Goal: Task Accomplishment & Management: Use online tool/utility

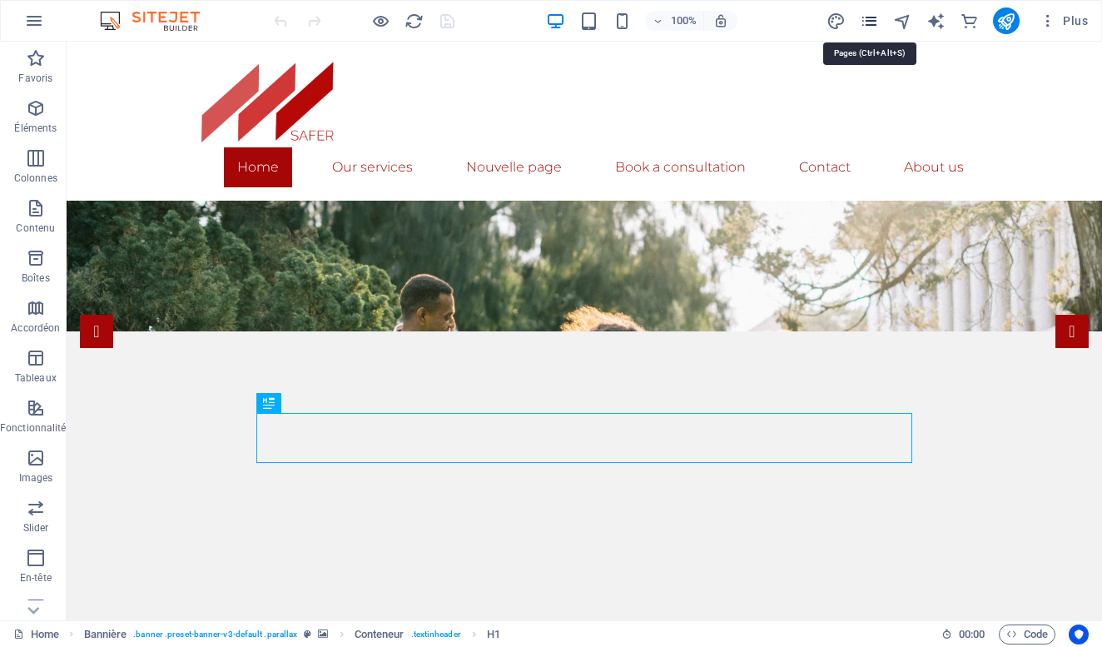
click at [866, 21] on icon "pages" at bounding box center [869, 21] width 19 height 19
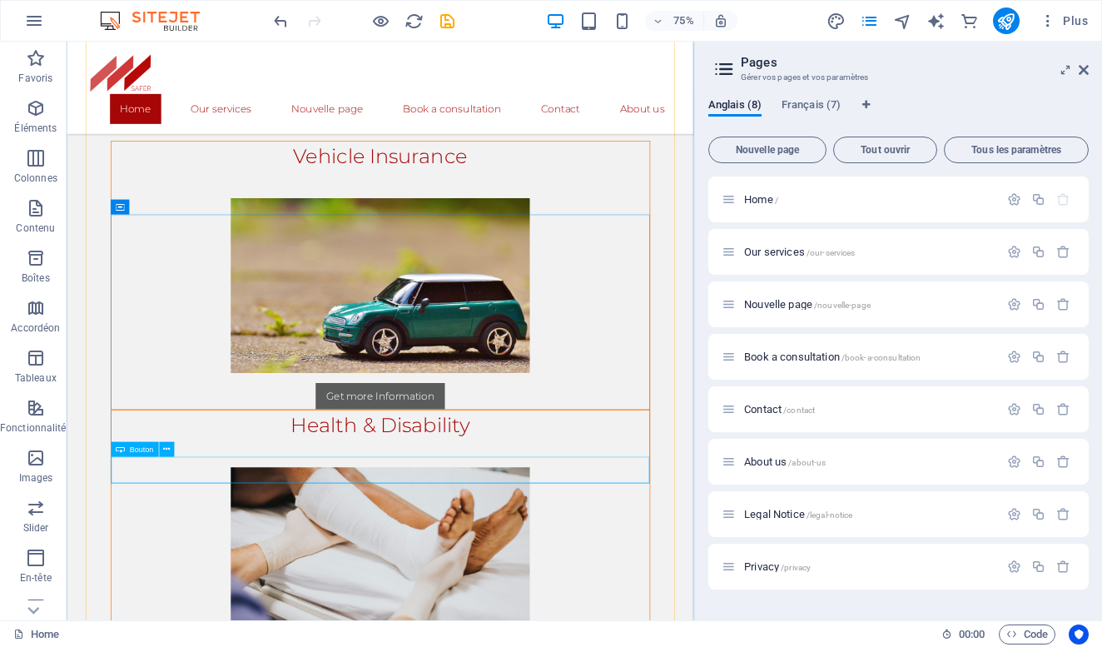
scroll to position [1051, 0]
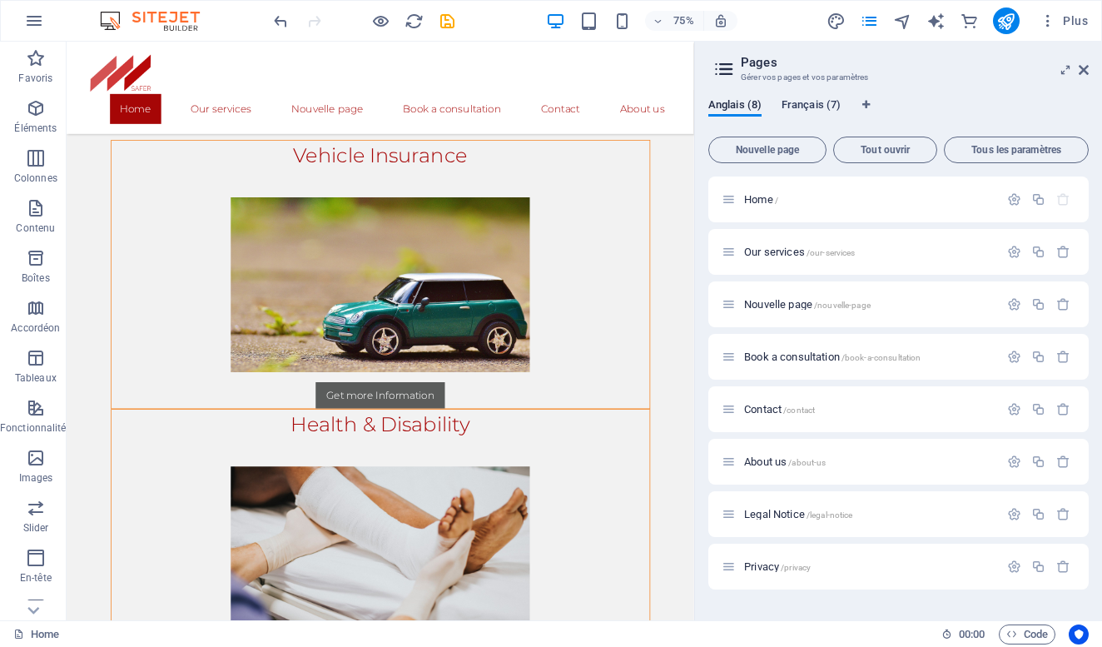
click at [801, 107] on span "Français (7)" at bounding box center [811, 106] width 59 height 23
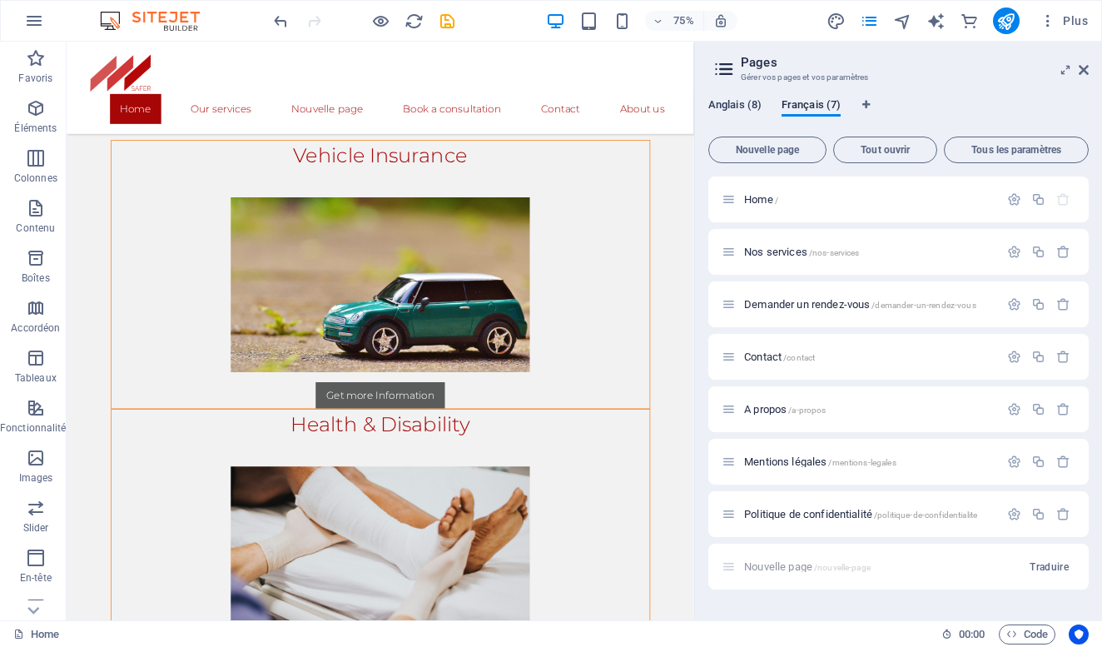
click at [738, 106] on span "Anglais (8)" at bounding box center [734, 106] width 53 height 23
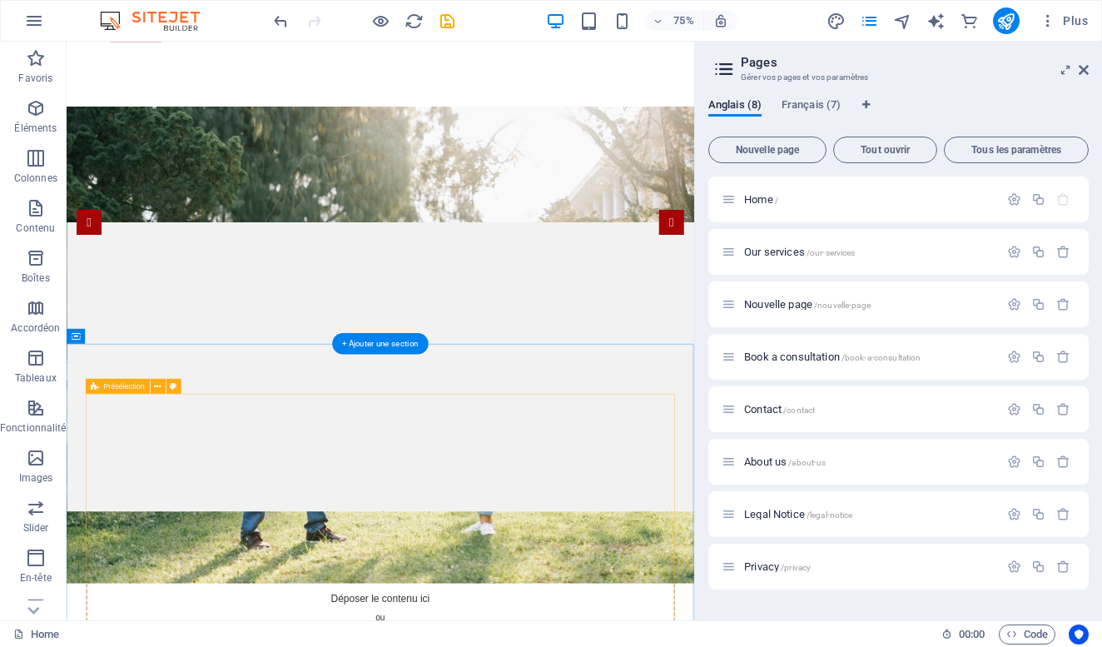
scroll to position [145, 0]
click at [807, 252] on span "/our-services" at bounding box center [830, 252] width 49 height 9
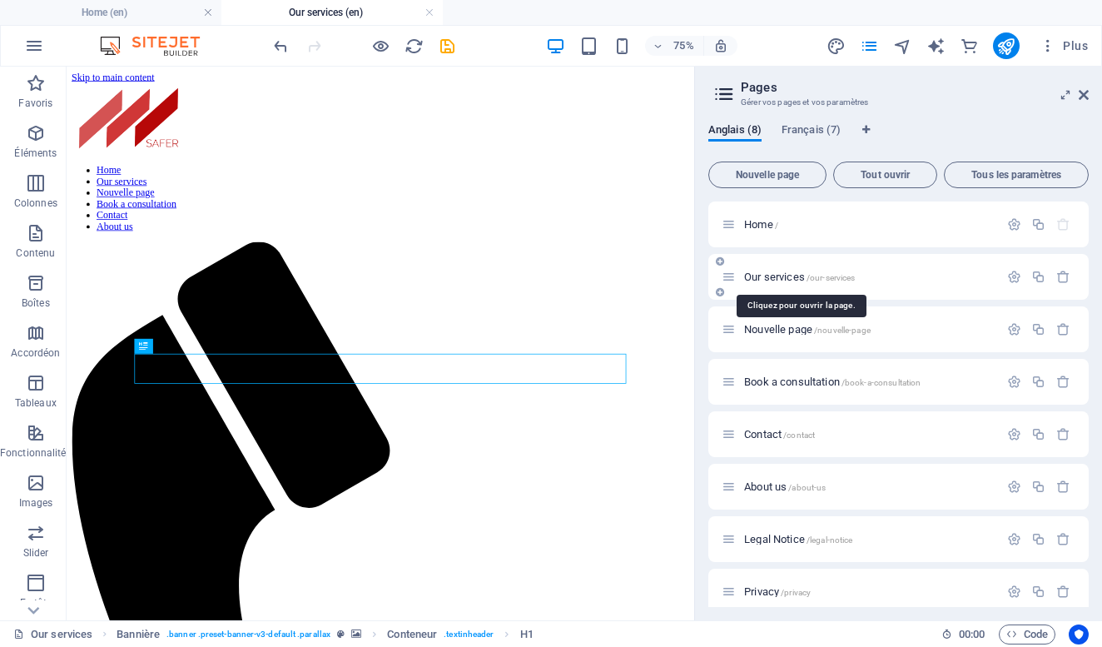
scroll to position [0, 0]
click at [759, 221] on span "Home /" at bounding box center [761, 224] width 34 height 12
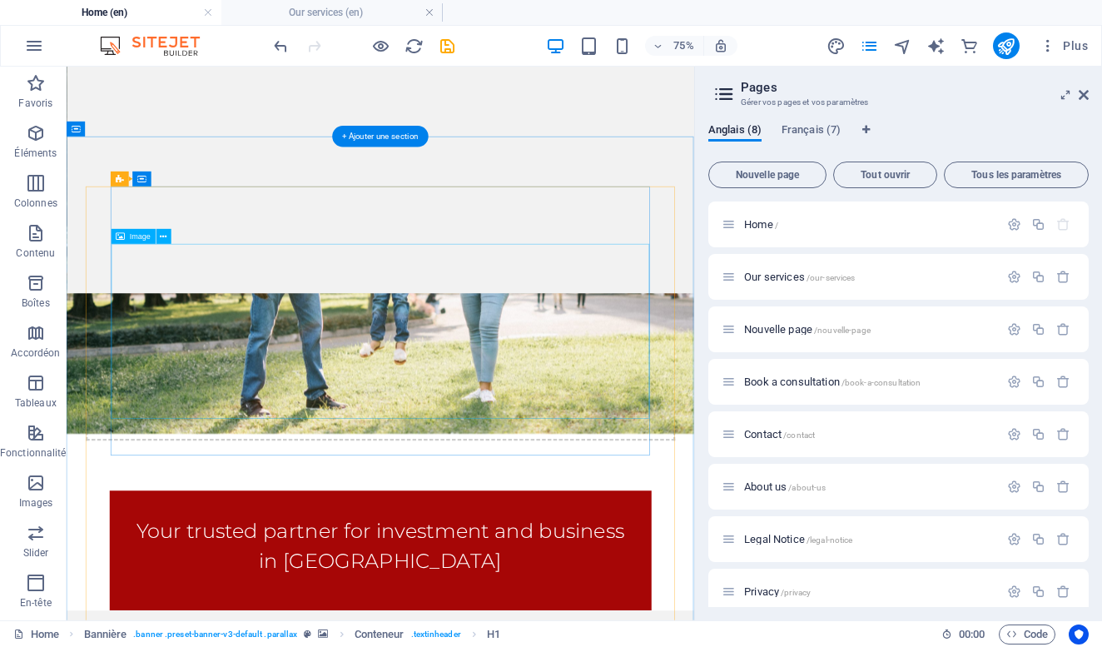
scroll to position [441, 0]
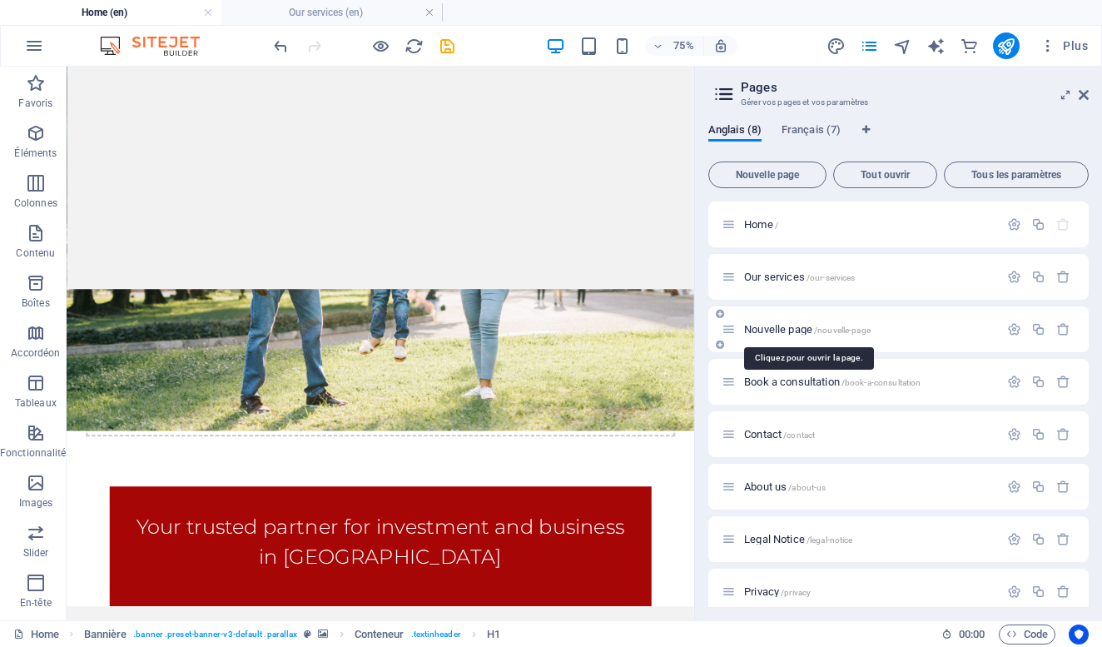
drag, startPoint x: 763, startPoint y: 330, endPoint x: 847, endPoint y: 325, distance: 84.2
click at [847, 325] on span "Nouvelle page /nouvelle-page" at bounding box center [807, 329] width 127 height 12
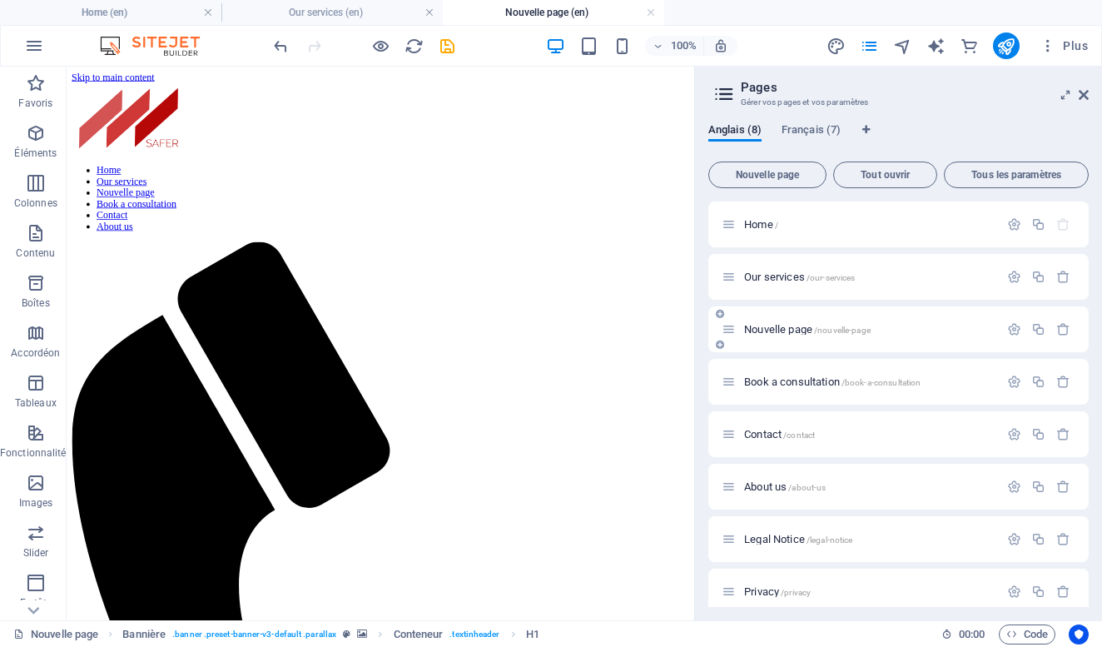
scroll to position [0, 0]
drag, startPoint x: 758, startPoint y: 333, endPoint x: 829, endPoint y: 323, distance: 71.4
click at [829, 323] on div "Nouvelle page /nouvelle-page" at bounding box center [860, 329] width 277 height 19
drag, startPoint x: 764, startPoint y: 328, endPoint x: 831, endPoint y: 297, distance: 74.1
click at [831, 295] on div "Home / Our services /our-services Nouvelle page /nouvelle-page Book a consultat…" at bounding box center [898, 407] width 380 height 413
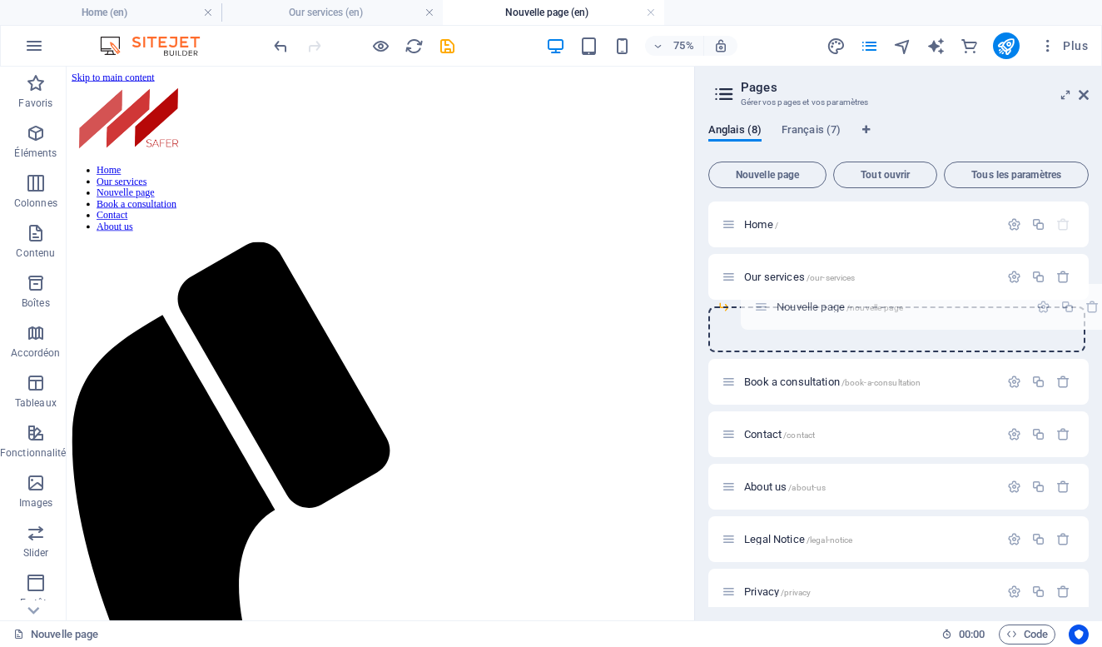
drag, startPoint x: 727, startPoint y: 330, endPoint x: 764, endPoint y: 303, distance: 45.8
click at [764, 303] on div "Home / Our services /our-services Nouvelle page /nouvelle-page Book a consultat…" at bounding box center [898, 381] width 380 height 360
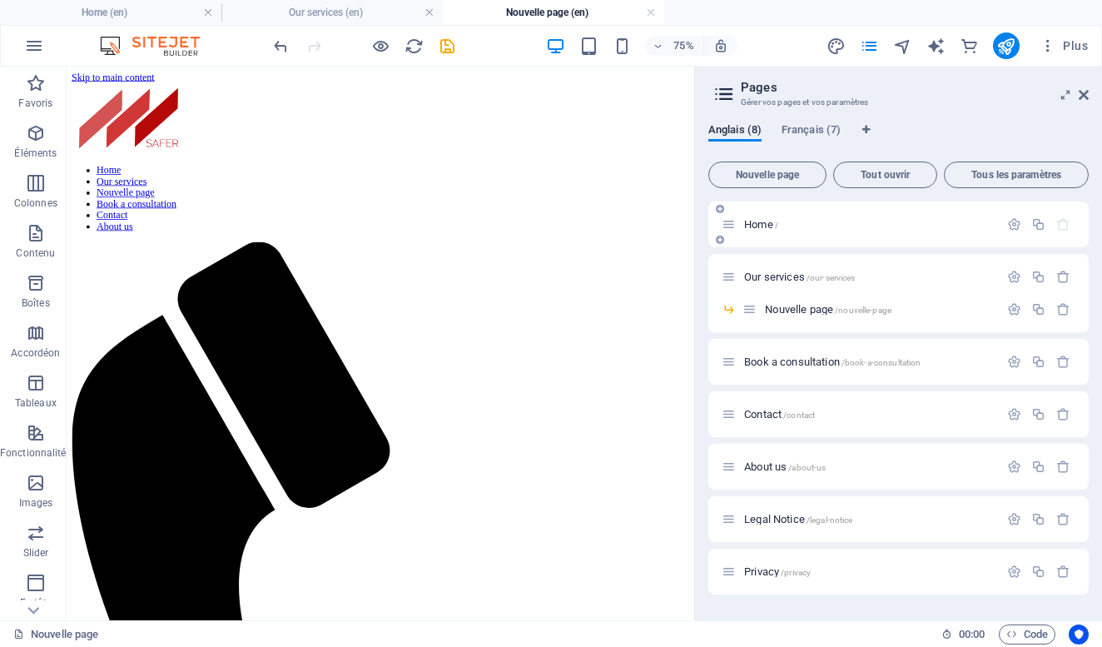
click at [764, 220] on span "Home /" at bounding box center [761, 224] width 34 height 12
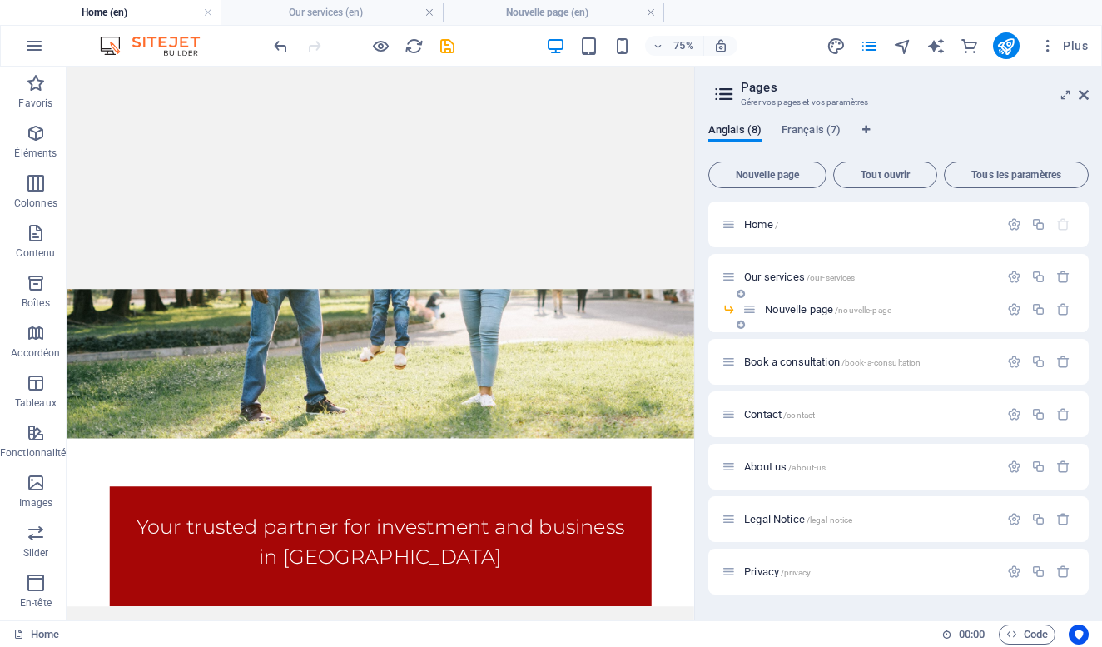
click at [821, 308] on span "Nouvelle page /nouvelle-page" at bounding box center [828, 309] width 127 height 12
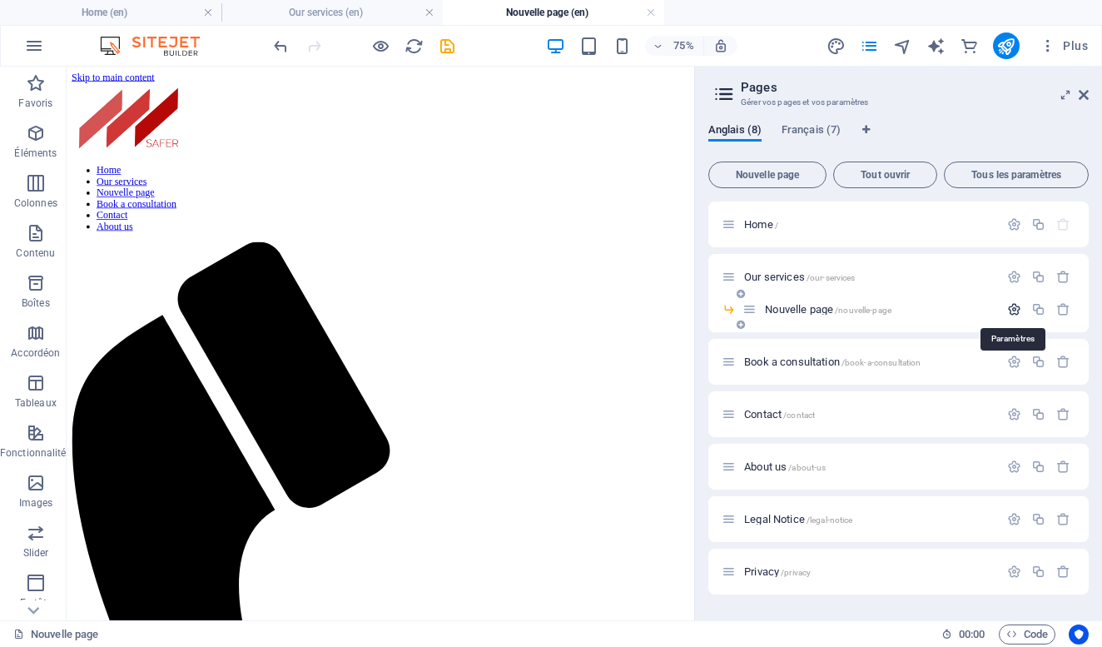
click at [1020, 312] on icon "button" at bounding box center [1014, 309] width 14 height 14
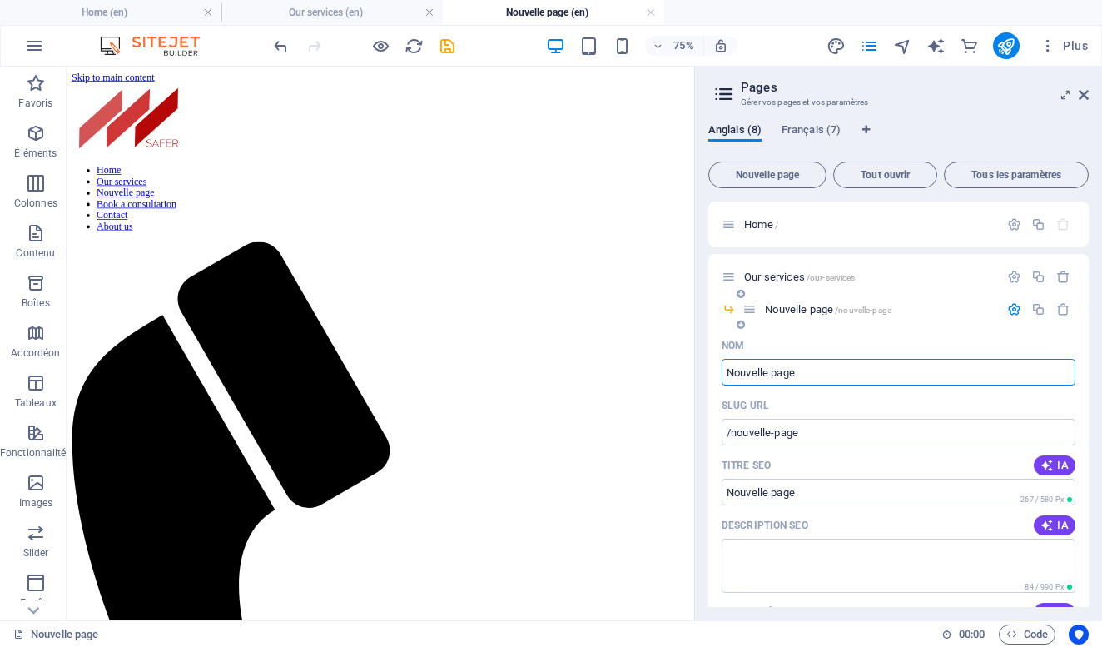
drag, startPoint x: 903, startPoint y: 364, endPoint x: 807, endPoint y: 385, distance: 98.1
click at [807, 385] on div "Nom Nouvelle page ​ SLUG URL /nouvelle-page ​ Titre SEO IA ​ 267 / 580 Px Descr…" at bounding box center [898, 653] width 380 height 643
type input "Real Estate Credit"
type input "/real-estate-credit"
click at [770, 307] on span "Real Estate Credit /real-estate-credit" at bounding box center [840, 309] width 151 height 12
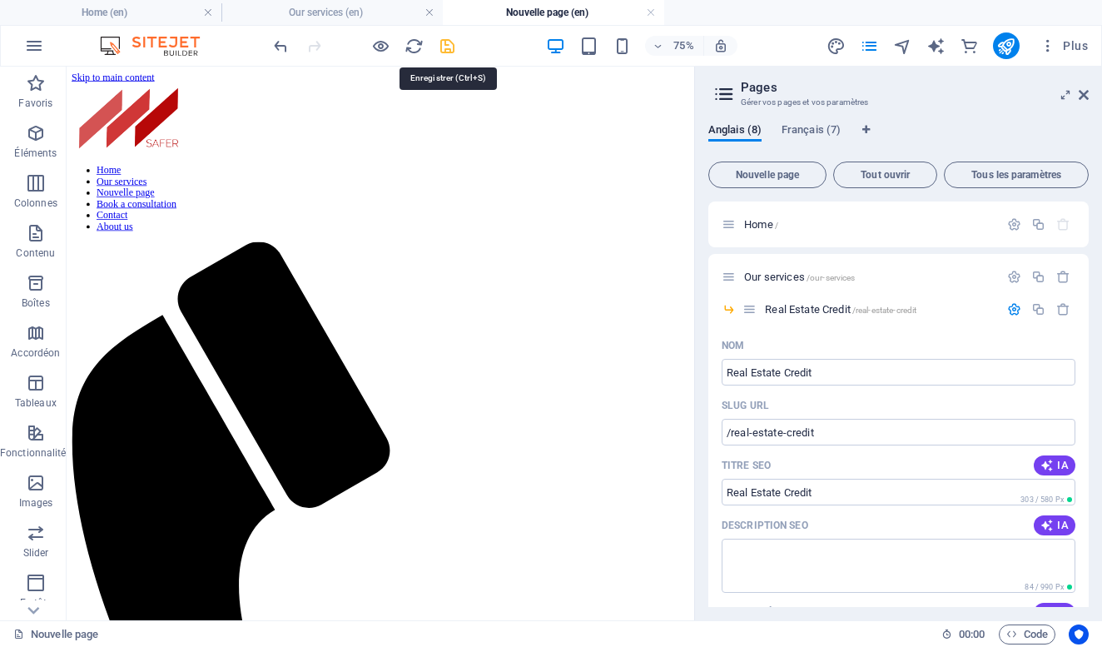
click at [450, 47] on icon "save" at bounding box center [447, 46] width 19 height 19
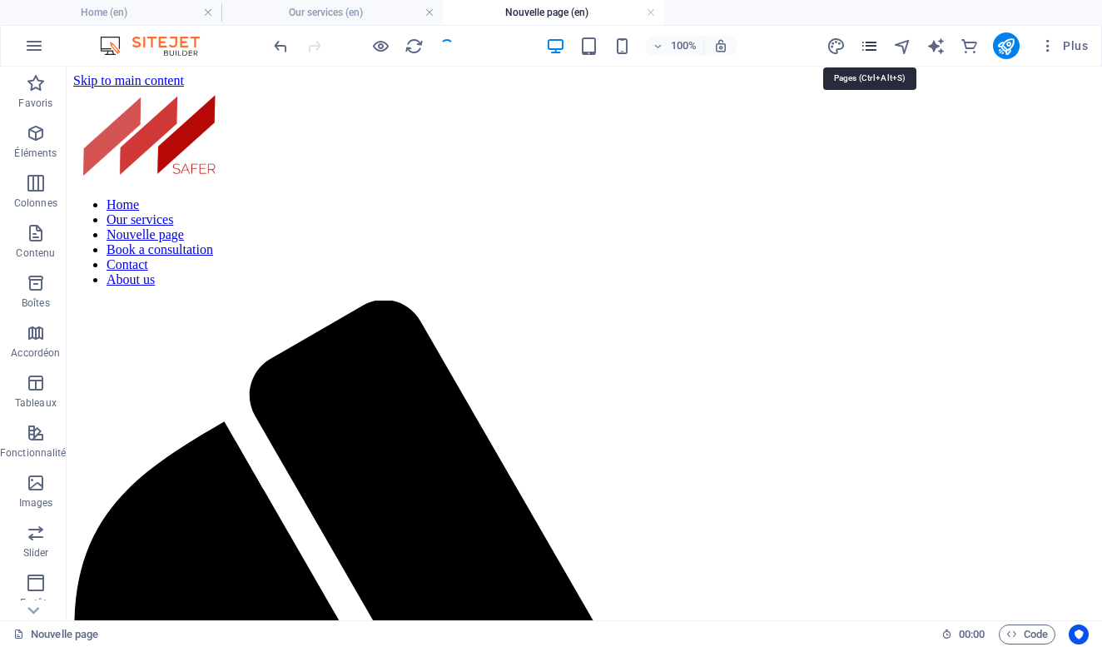
click at [866, 45] on icon "pages" at bounding box center [869, 46] width 19 height 19
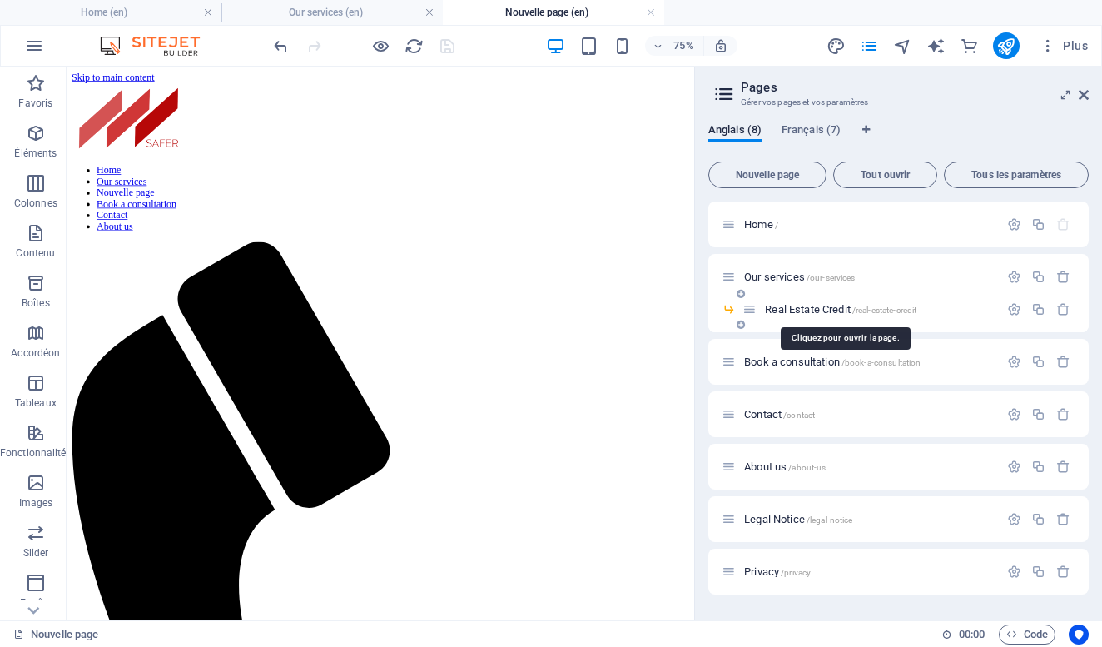
click at [828, 310] on span "Real Estate Credit /real-estate-credit" at bounding box center [840, 309] width 151 height 12
click at [779, 172] on span "Nouvelle page" at bounding box center [767, 175] width 103 height 10
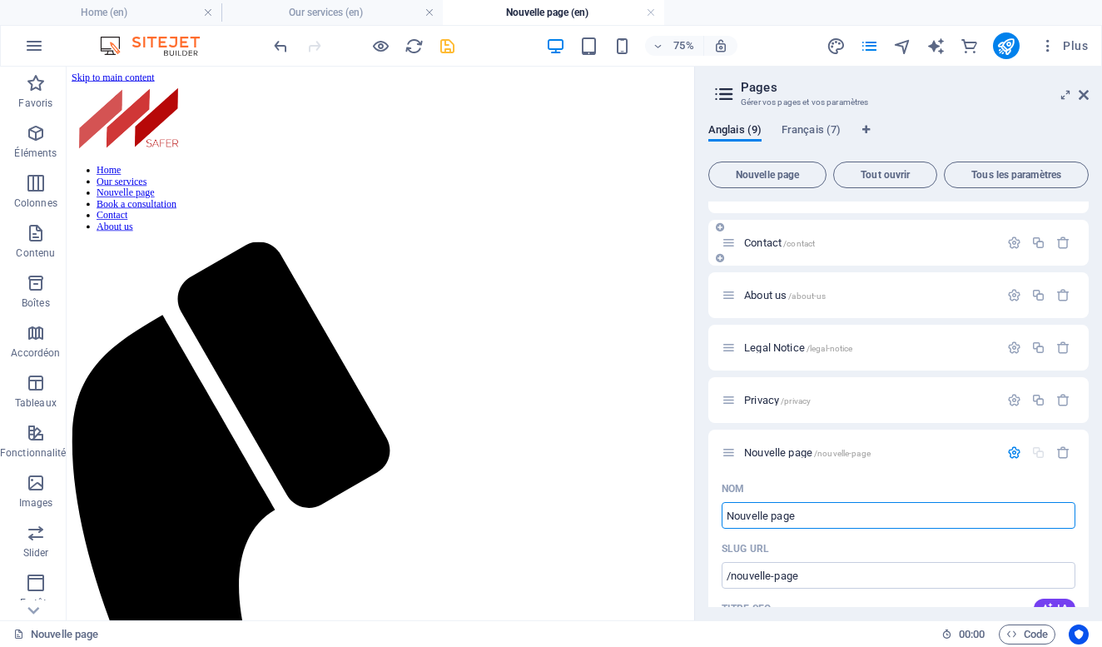
scroll to position [178, 0]
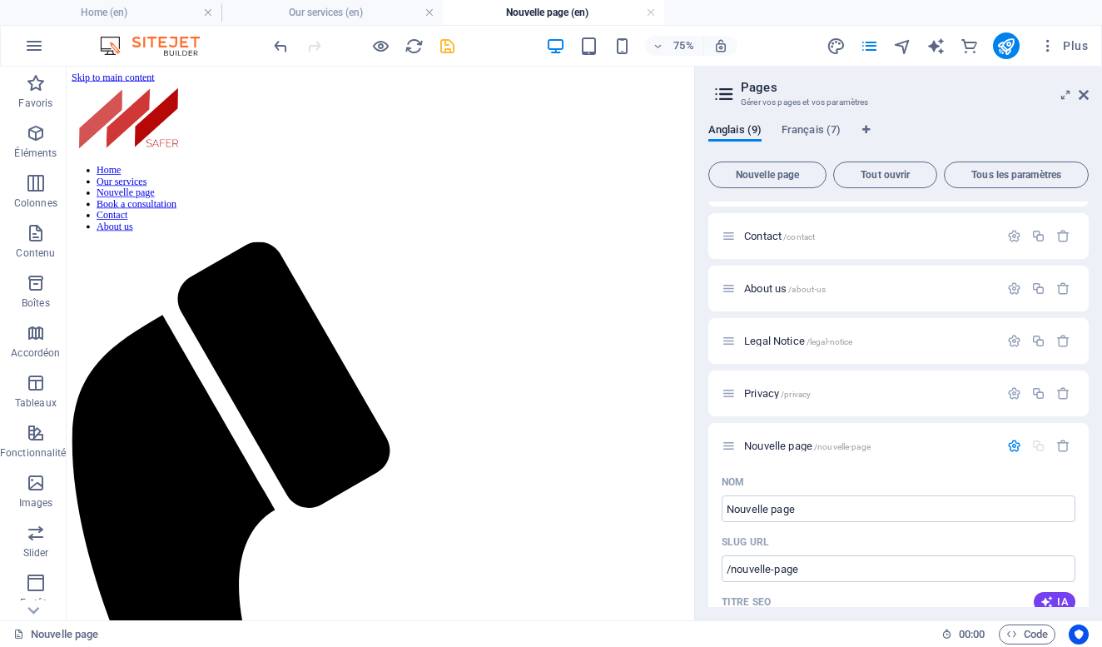
drag, startPoint x: 803, startPoint y: 447, endPoint x: 832, endPoint y: 365, distance: 86.6
click at [832, 365] on div "Home / Our services /our-services Real Estate Credit /real-estate-credit Book a…" at bounding box center [898, 535] width 380 height 1025
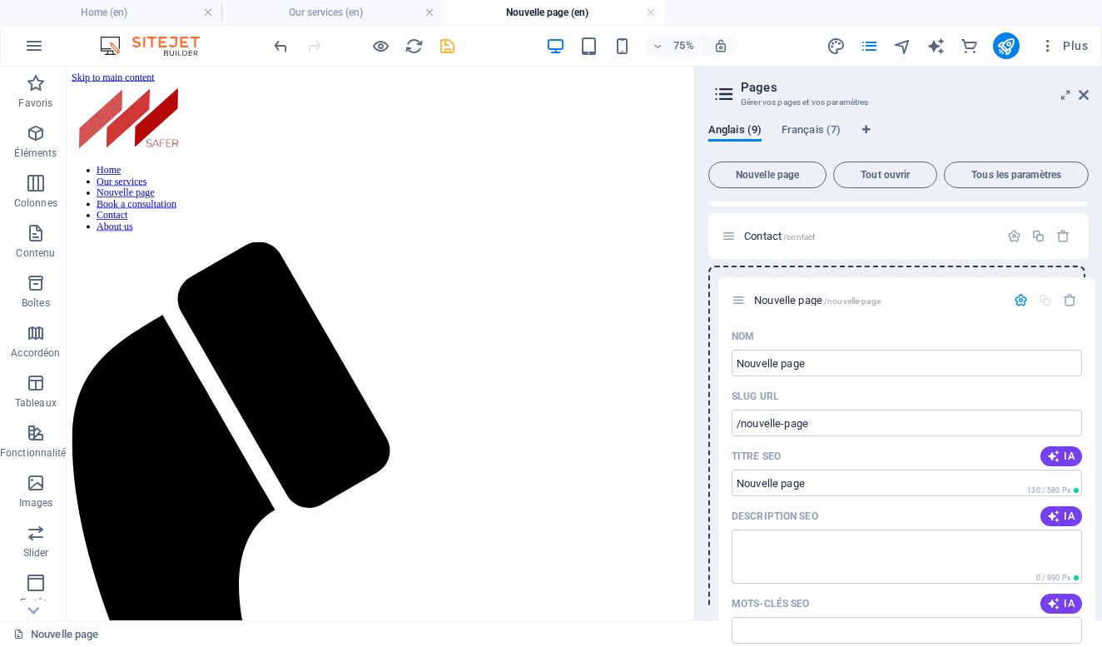
drag, startPoint x: 731, startPoint y: 445, endPoint x: 740, endPoint y: 295, distance: 150.1
click at [740, 295] on div "Home / Our services /our-services Real Estate Credit /real-estate-credit Book a…" at bounding box center [898, 535] width 380 height 1025
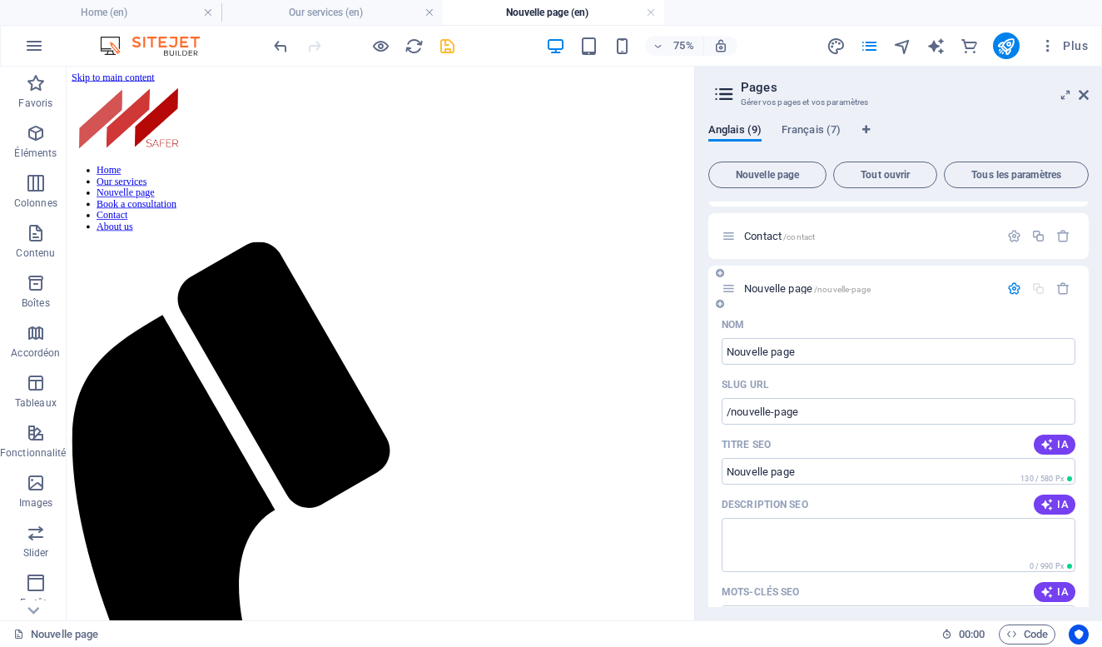
click at [723, 280] on div "Nouvelle page /nouvelle-page" at bounding box center [860, 288] width 277 height 19
click at [720, 275] on icon at bounding box center [720, 273] width 8 height 10
click at [1058, 288] on icon "button" at bounding box center [1063, 288] width 14 height 14
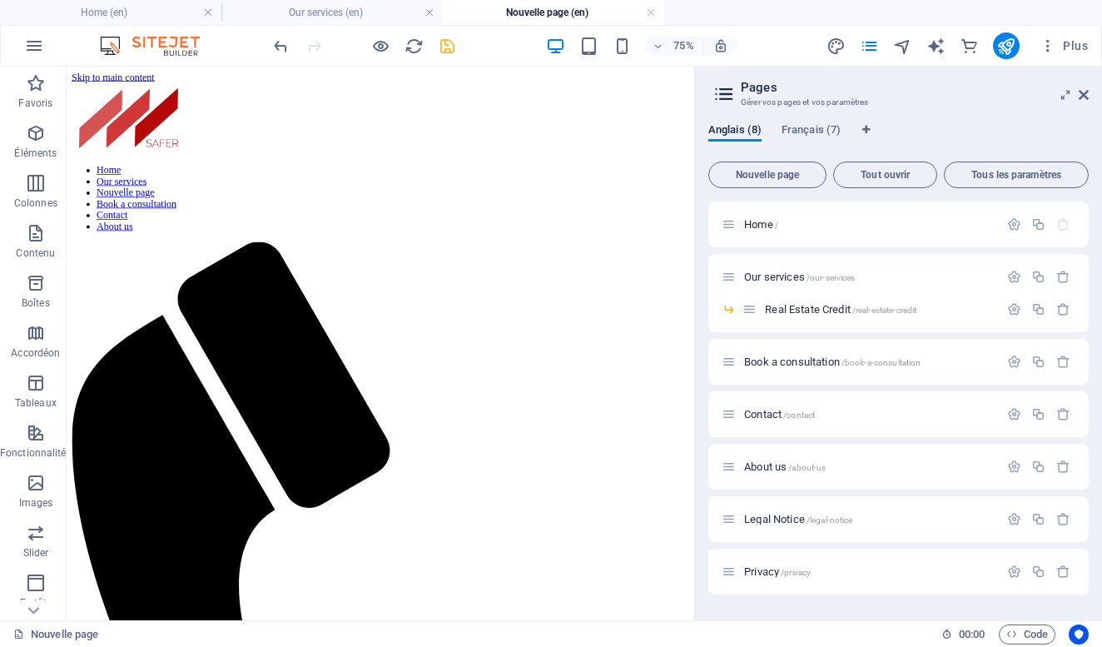
scroll to position [0, 0]
click at [871, 308] on span "/real-estate-credit" at bounding box center [884, 309] width 65 height 9
click at [739, 326] on icon at bounding box center [741, 325] width 8 height 10
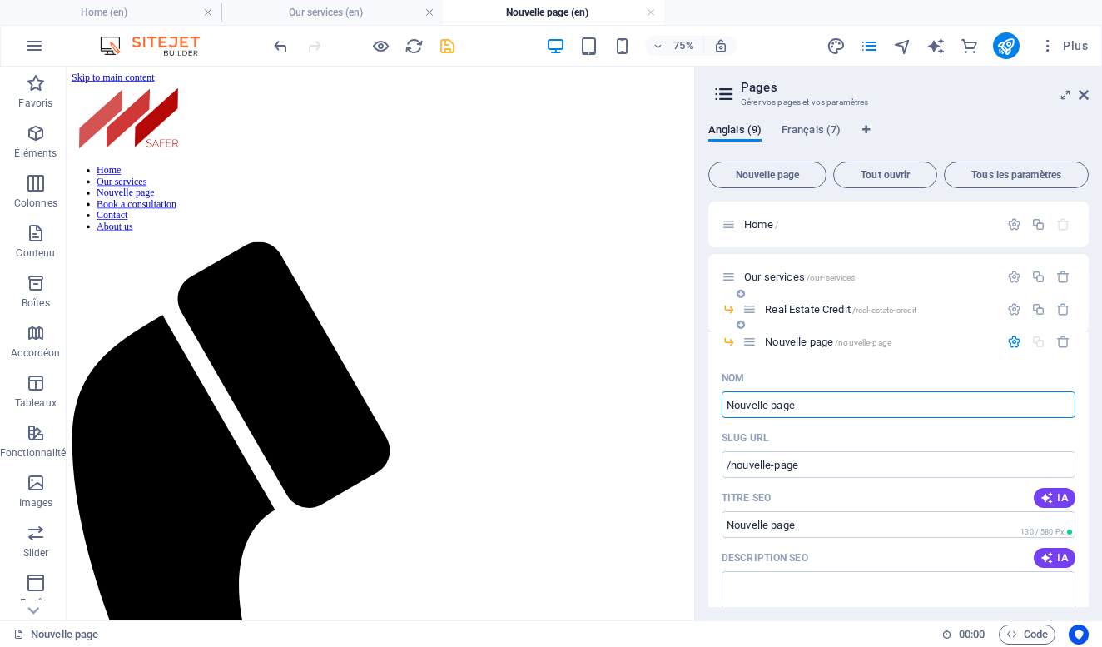
paste input "Corporate Credit"
type input "Corporate Credit"
type input "/corporate-credit"
click at [742, 357] on icon at bounding box center [741, 357] width 8 height 10
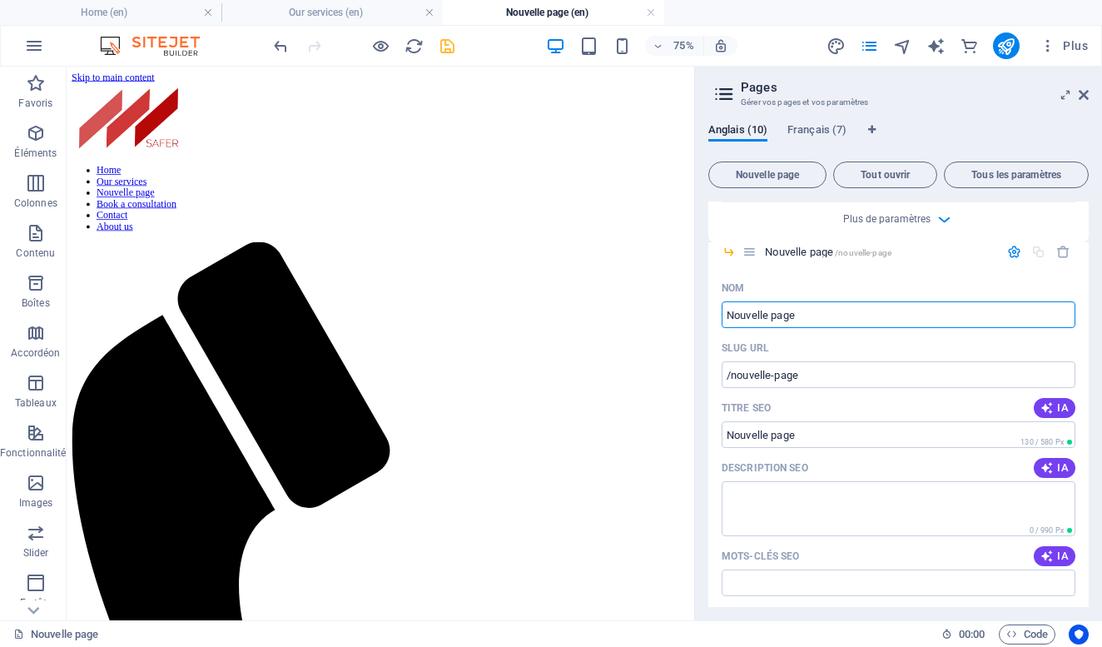
scroll to position [704, 0]
type input "Business"
type input "/business"
type input "Business P"
type input "/business-p"
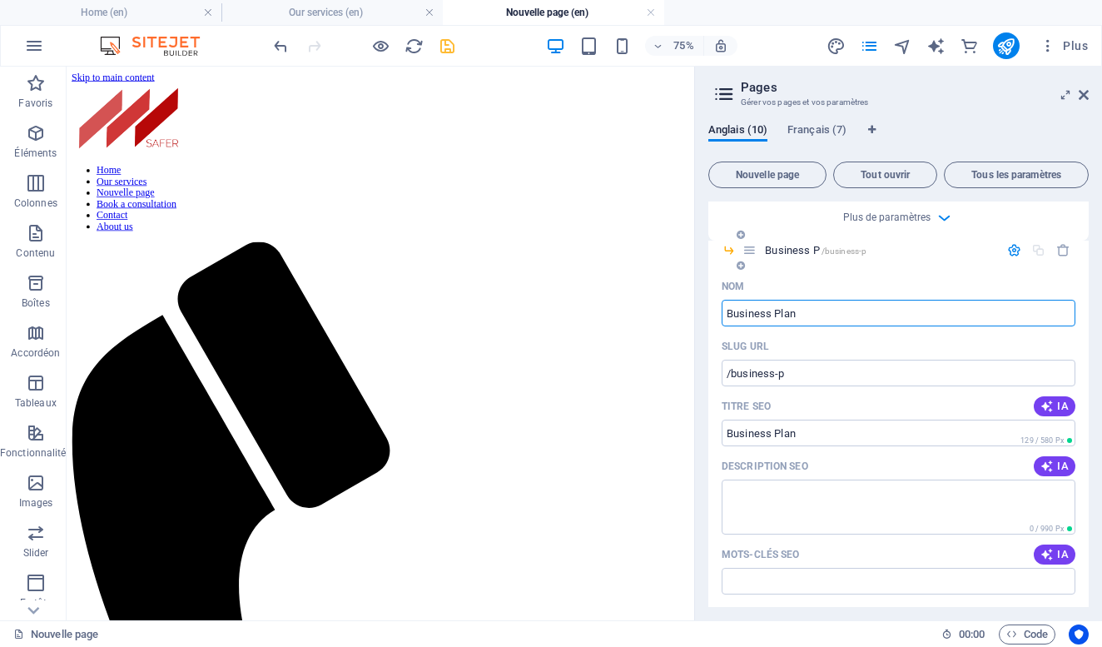
type input "Business Plan"
type input "/business-plan"
click at [743, 265] on icon at bounding box center [741, 266] width 8 height 10
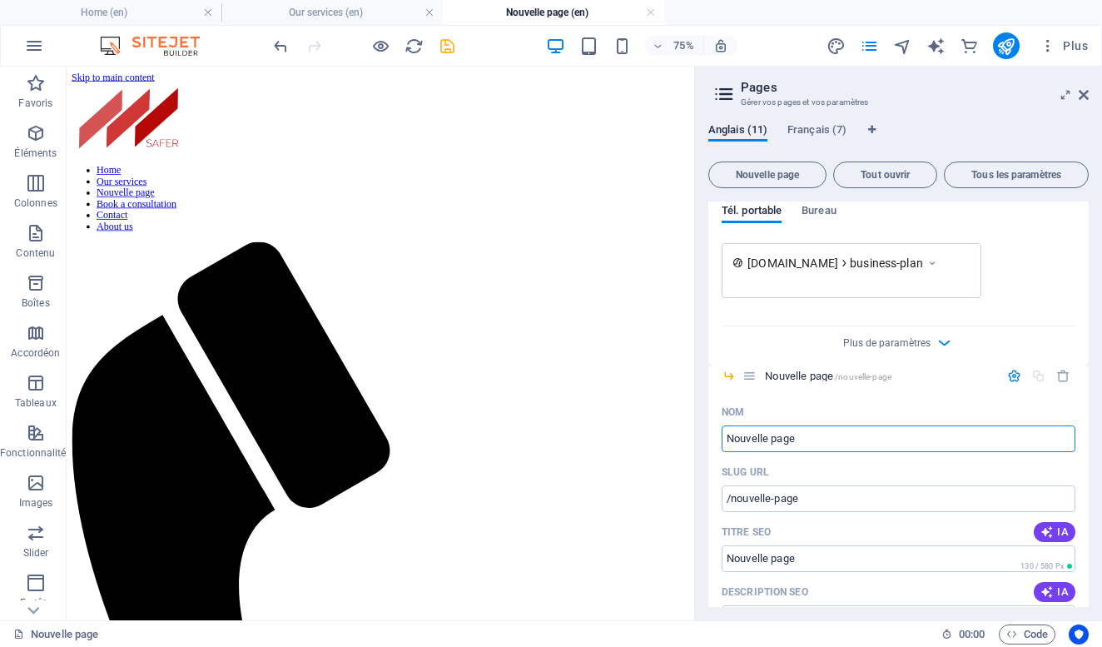
scroll to position [1193, 0]
paste input "Business Structuring"
type input "Business Structuring"
type input "/business-structuring"
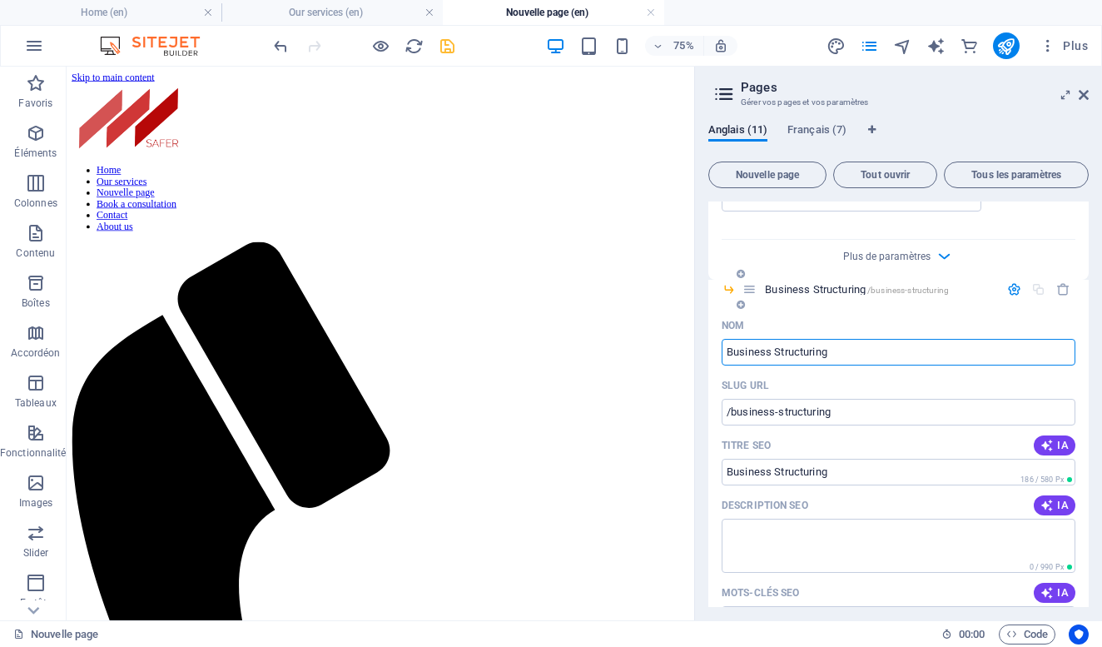
scroll to position [1279, 0]
click at [737, 300] on icon at bounding box center [741, 304] width 8 height 10
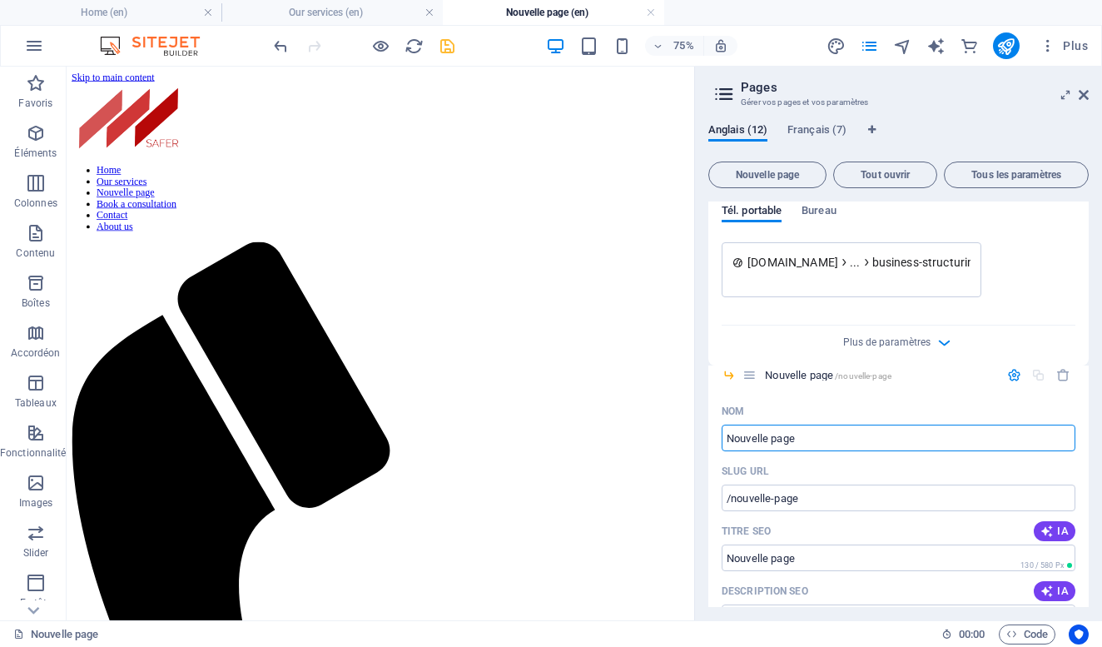
scroll to position [1806, 0]
type input "W"
type input "/w"
type input "Wea"
type input "/wea"
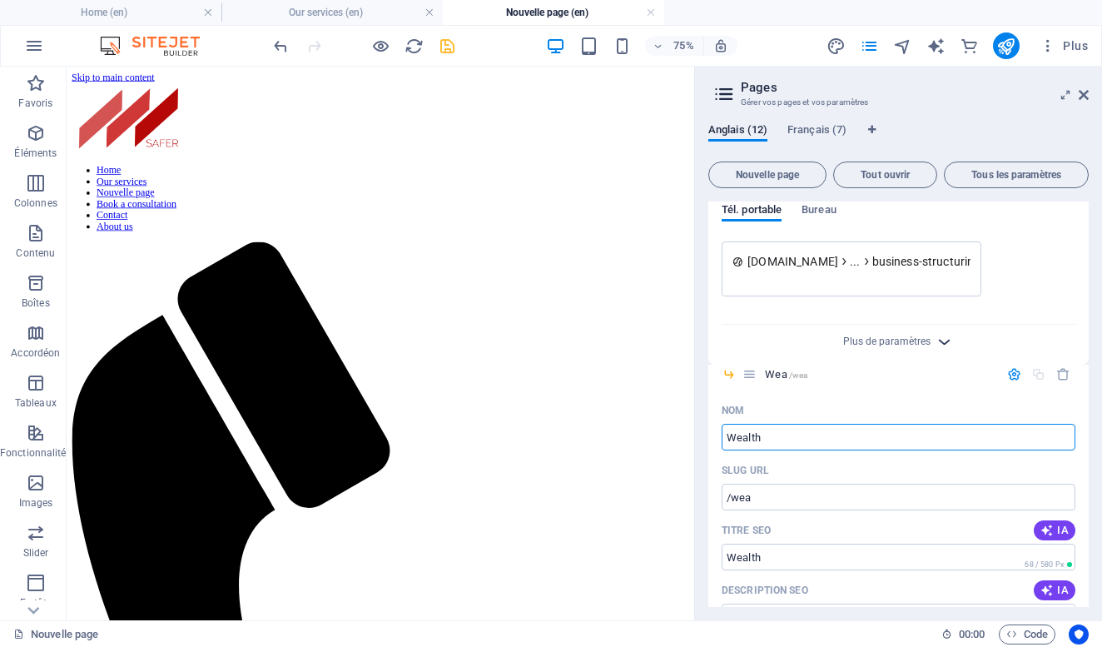
type input "Wealth"
type input "/wealth"
type input "Wealth Mana"
type input "/wealth-mana"
type input "Wealth Management"
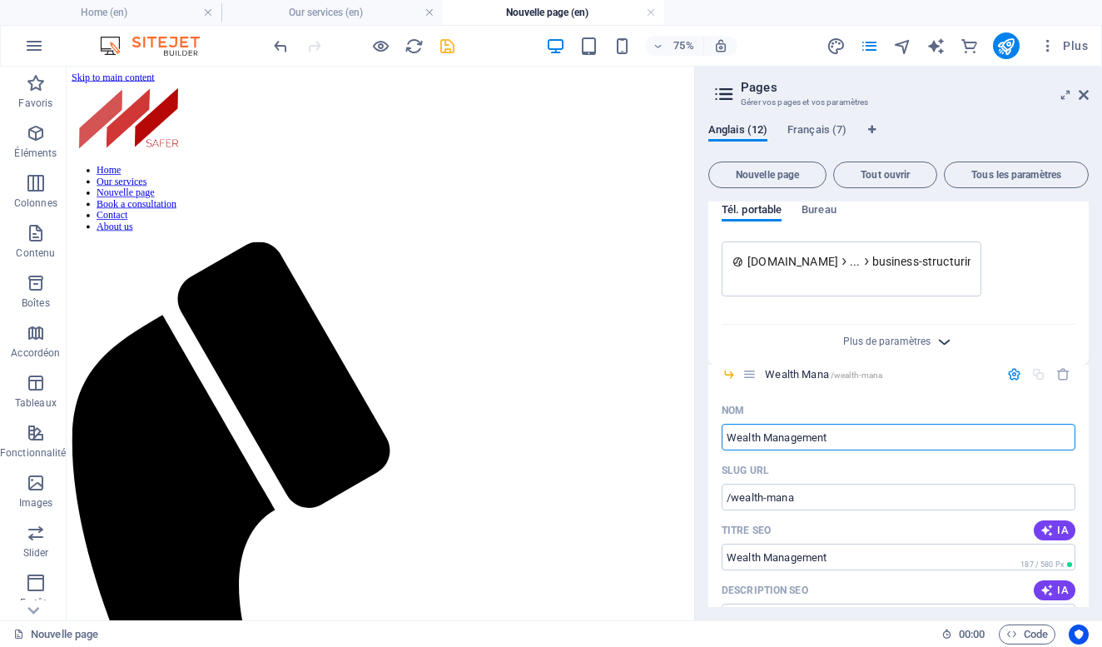
type input "/wealth-management"
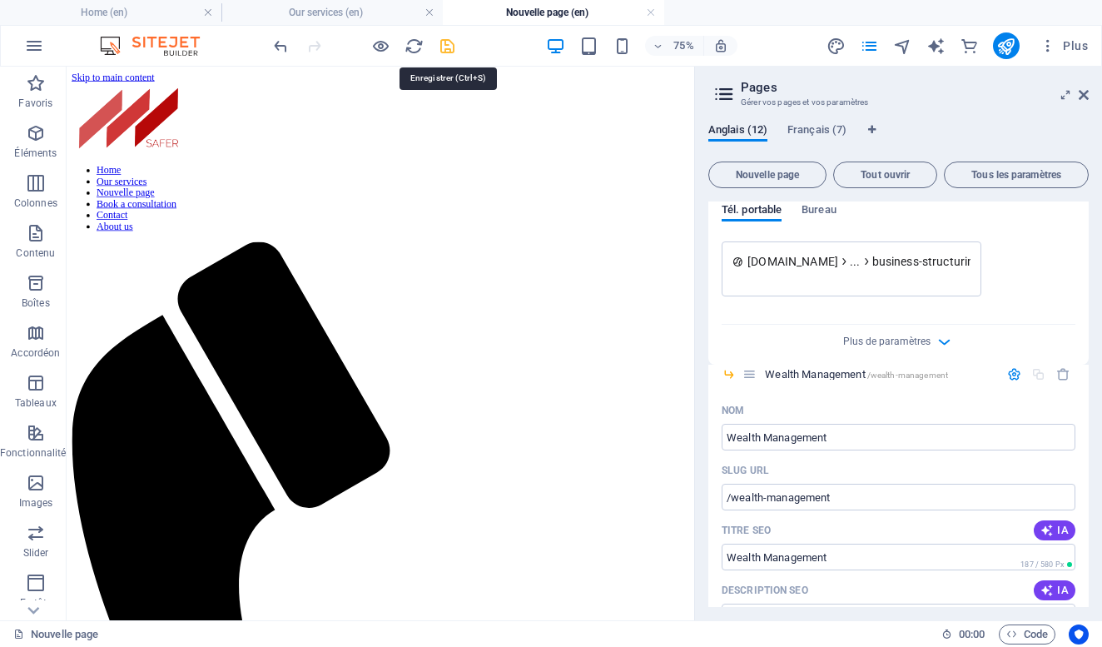
click at [449, 45] on icon "save" at bounding box center [447, 46] width 19 height 19
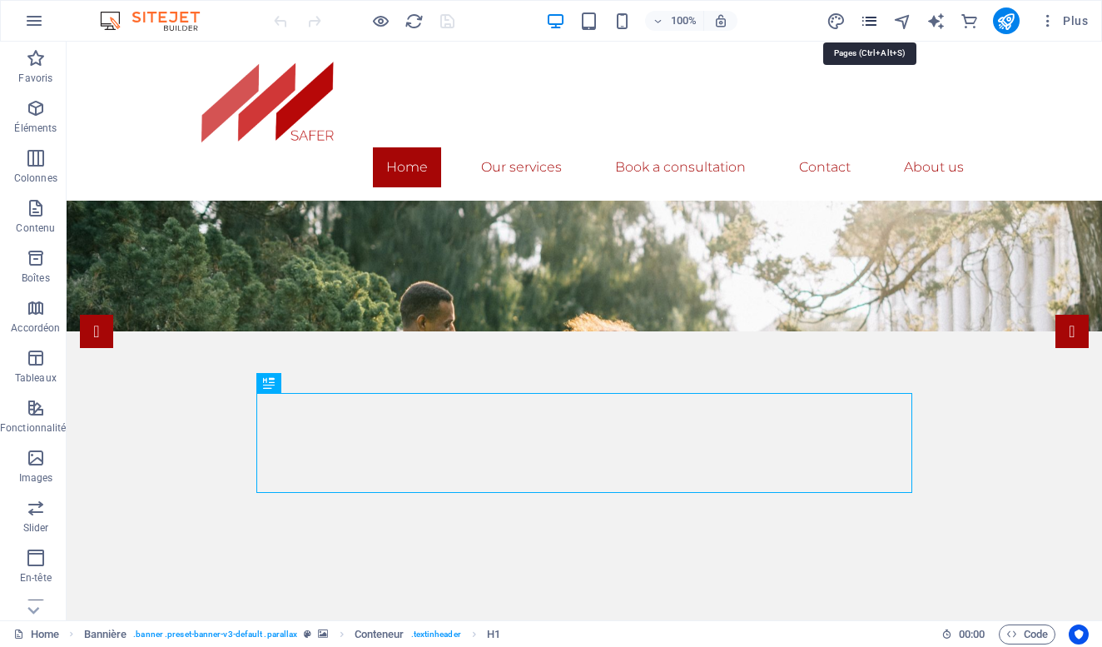
click at [869, 26] on icon "pages" at bounding box center [869, 21] width 19 height 19
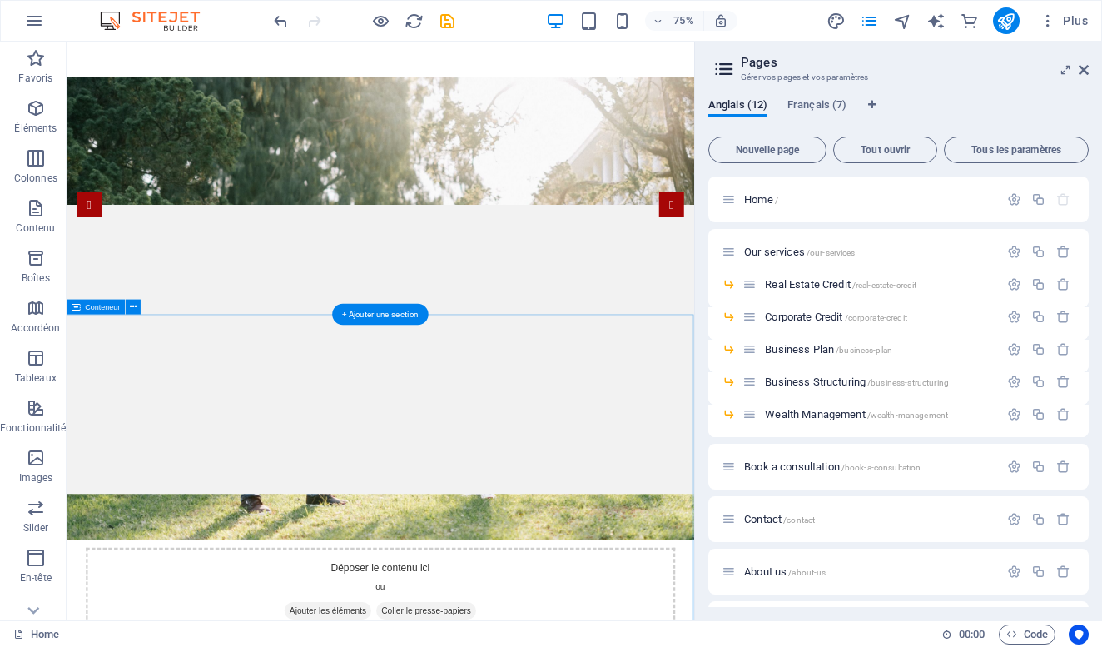
scroll to position [181, 0]
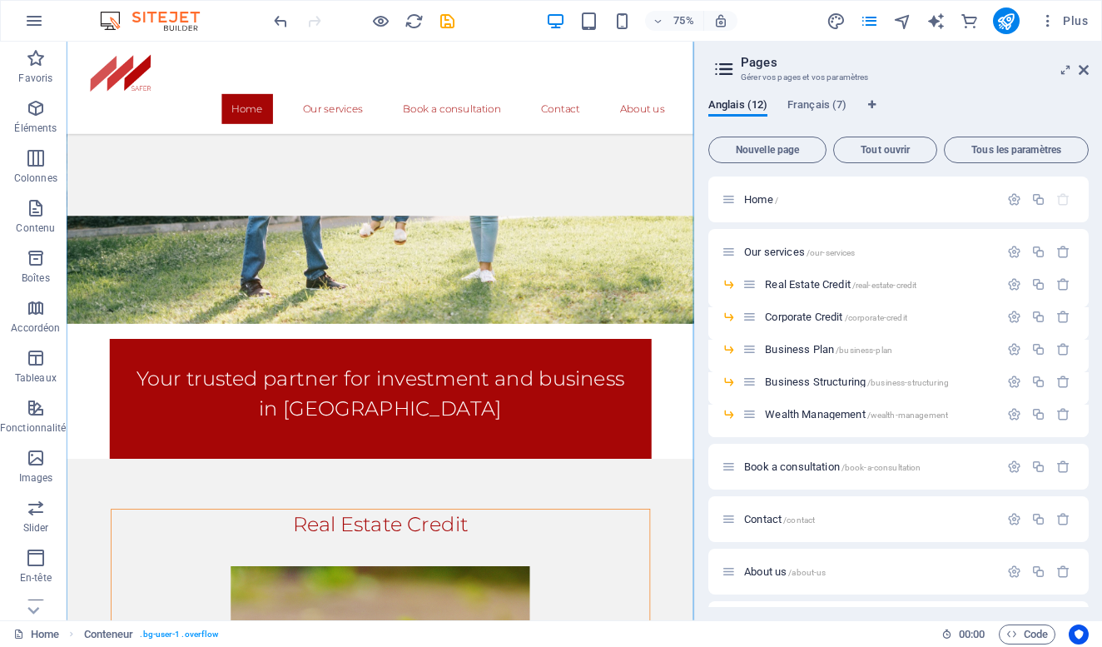
scroll to position [541, 0]
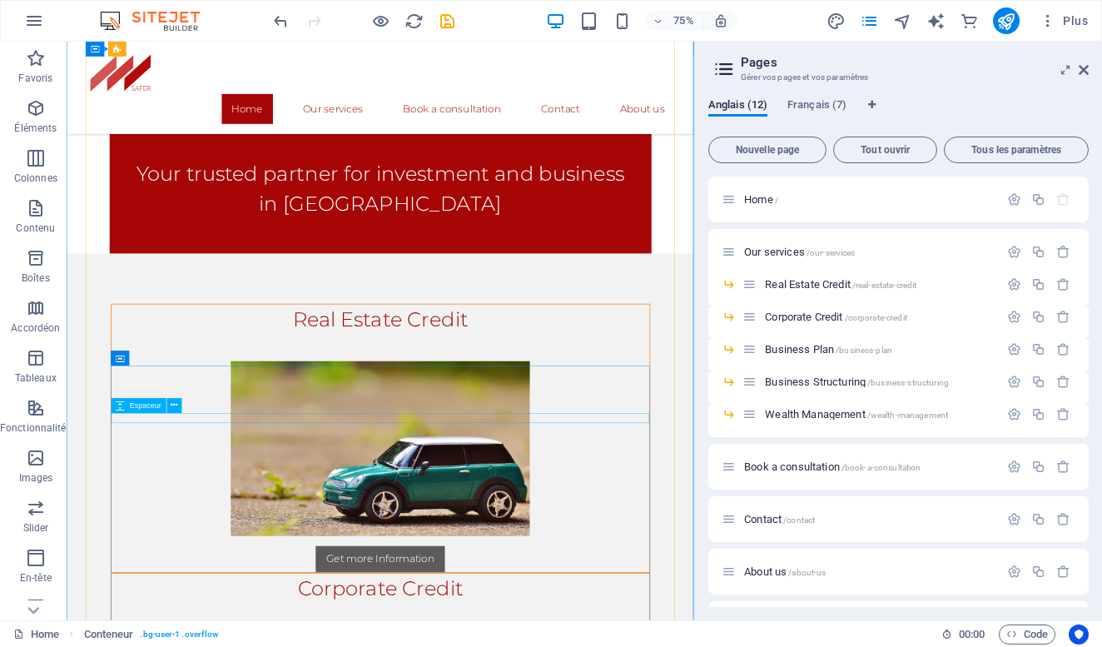
scroll to position [838, 0]
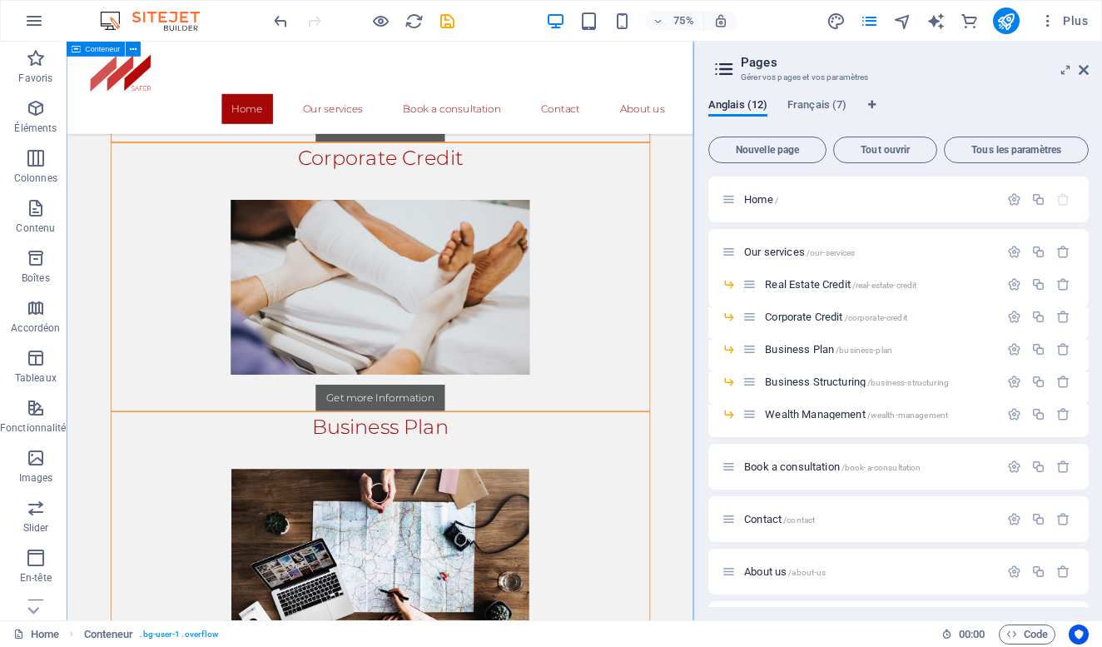
scroll to position [1392, 0]
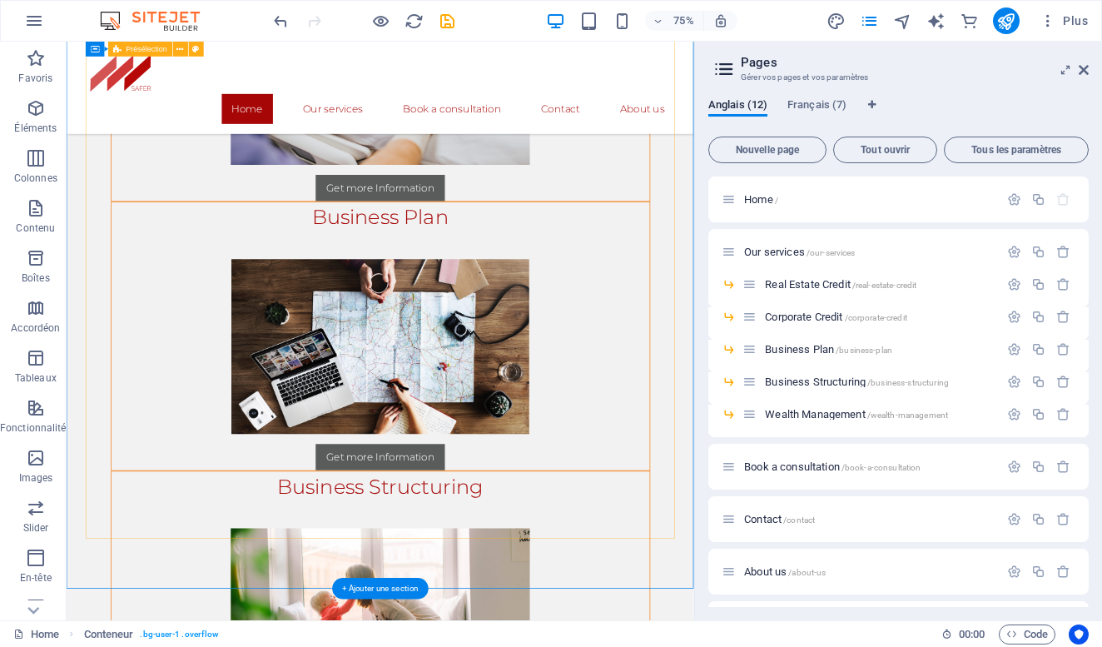
scroll to position [1676, 0]
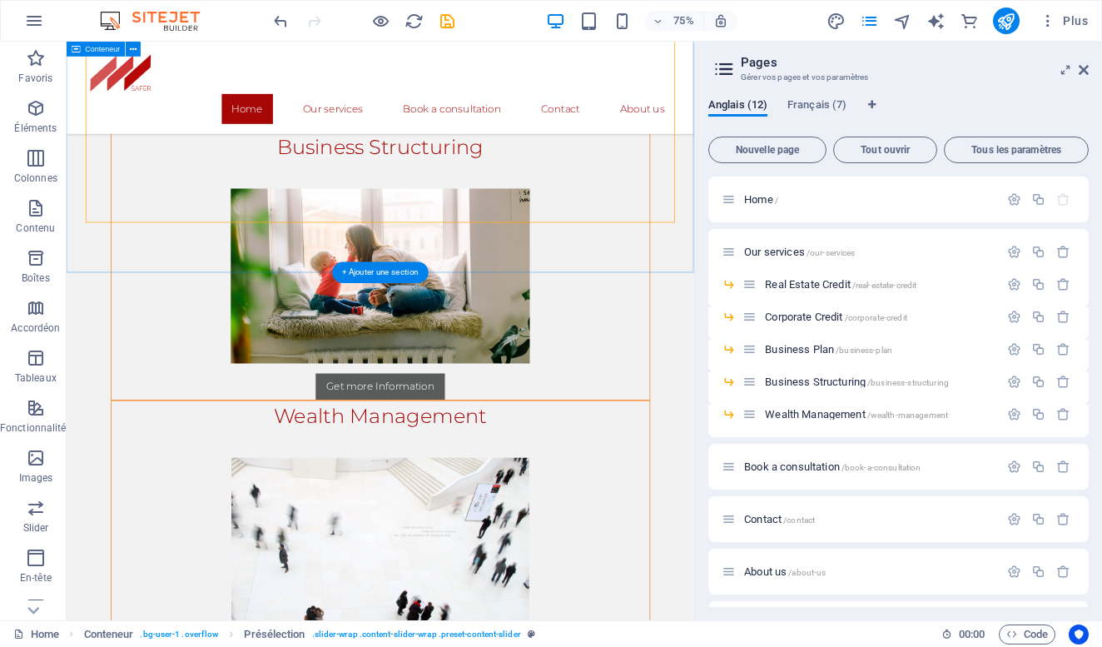
scroll to position [2131, 0]
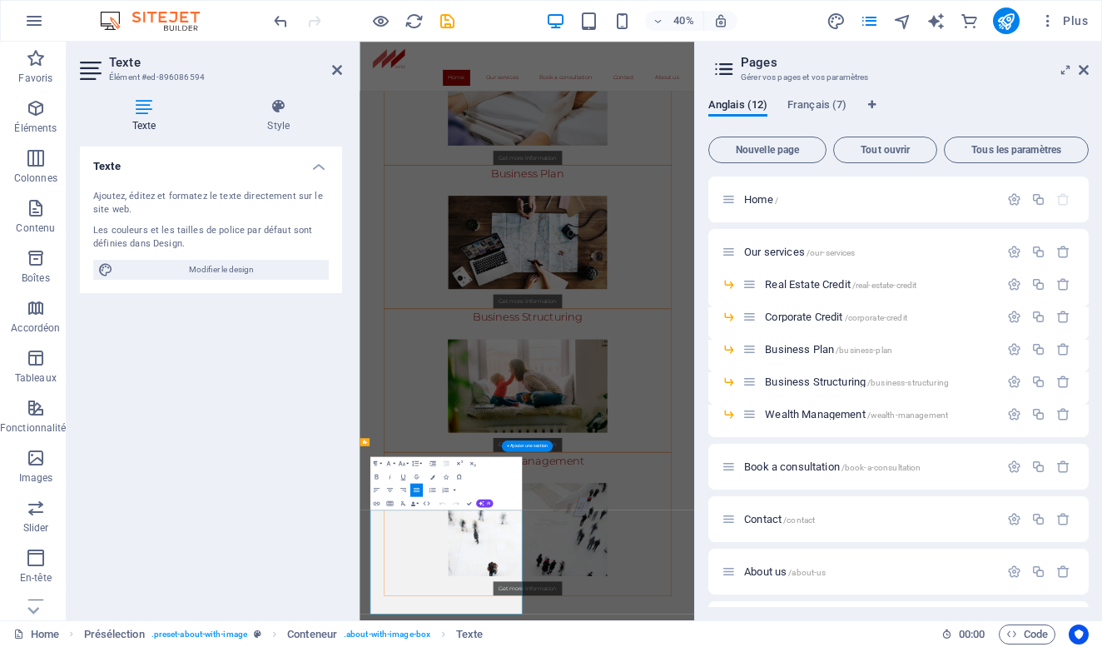
scroll to position [1784, 0]
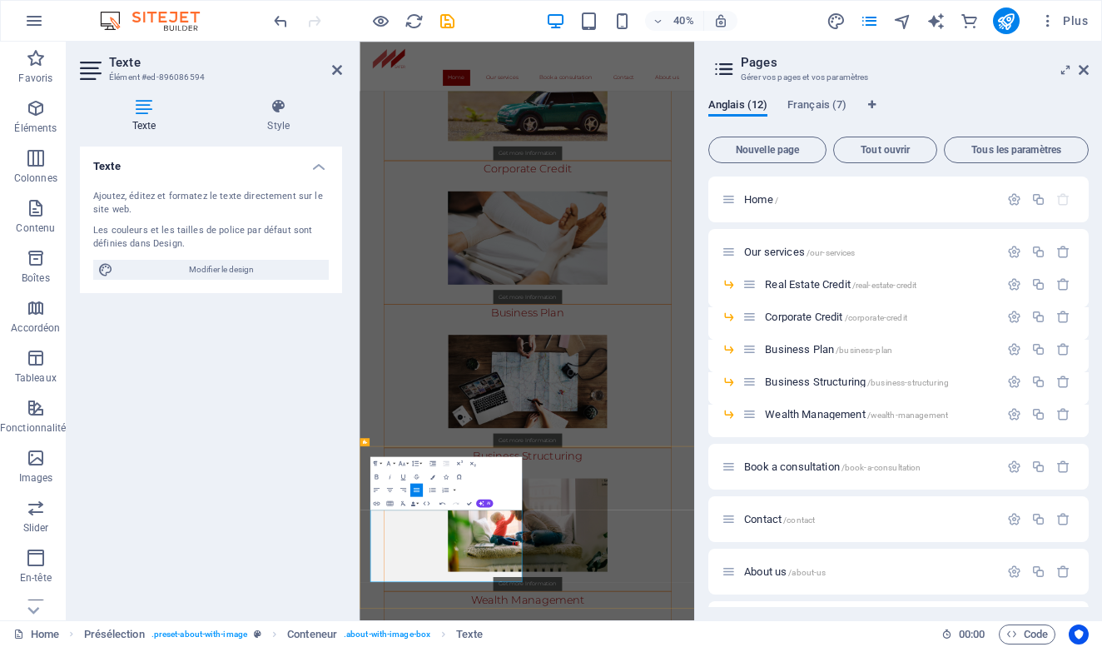
drag, startPoint x: 533, startPoint y: 1248, endPoint x: 549, endPoint y: 1318, distance: 71.1
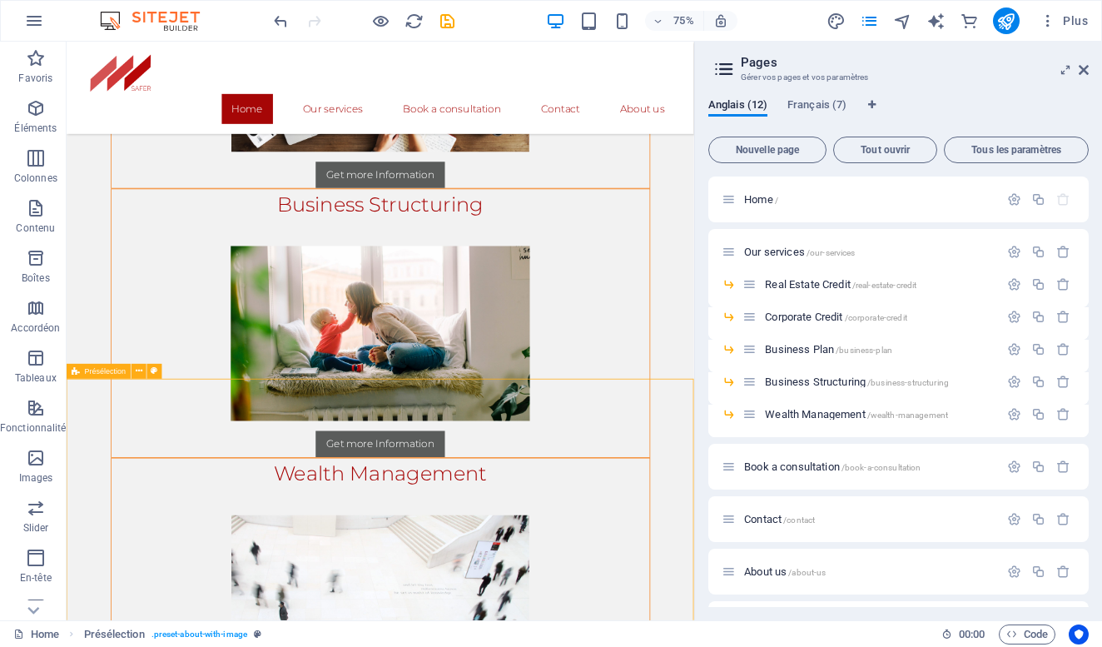
scroll to position [2269, 0]
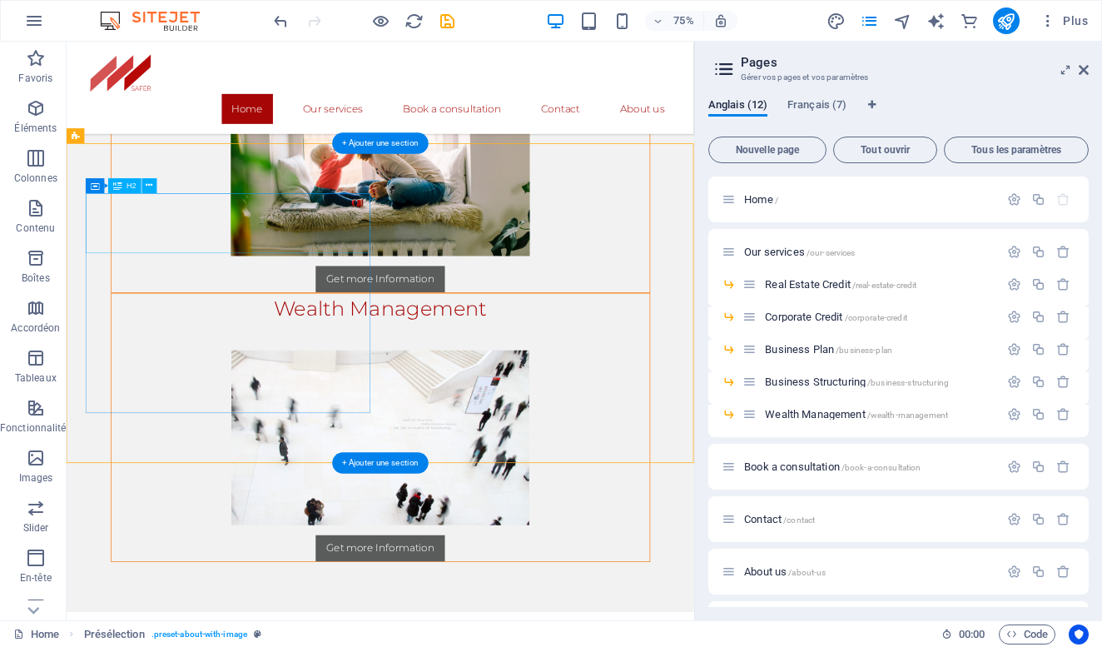
click at [147, 187] on icon at bounding box center [149, 185] width 7 height 13
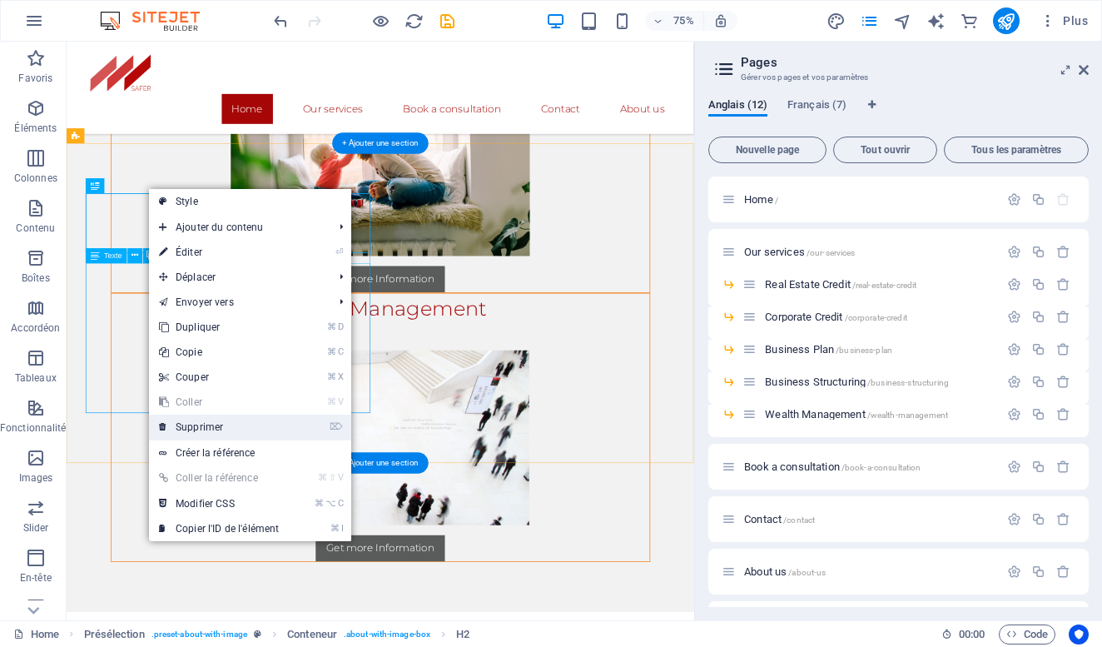
click at [182, 423] on link "⌦ Supprimer" at bounding box center [219, 426] width 140 height 25
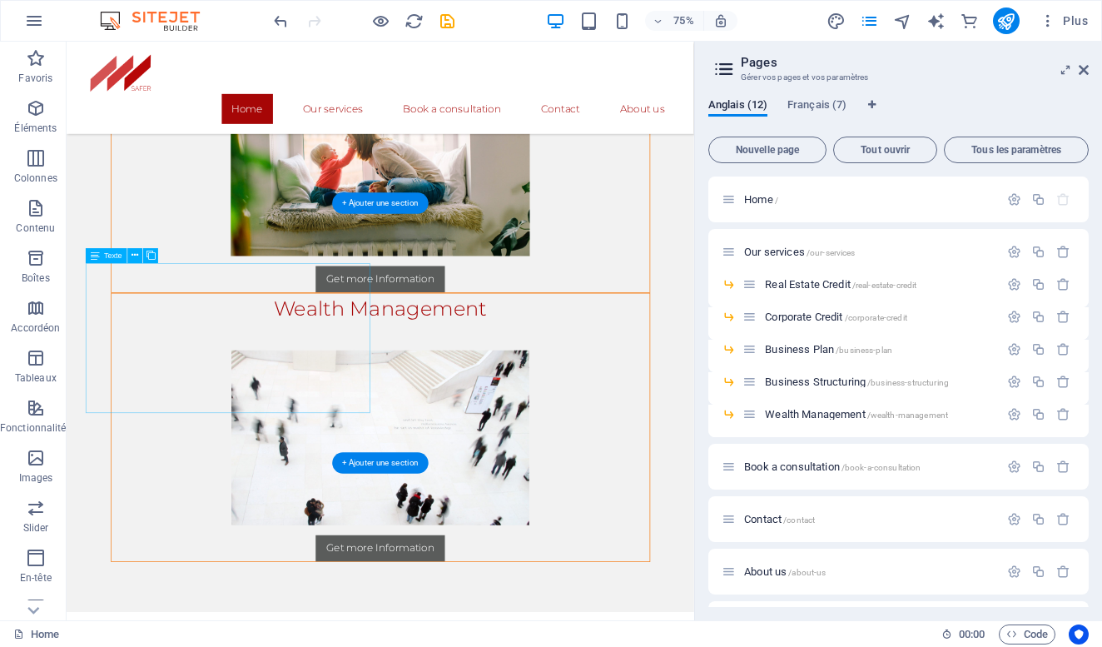
scroll to position [2189, 0]
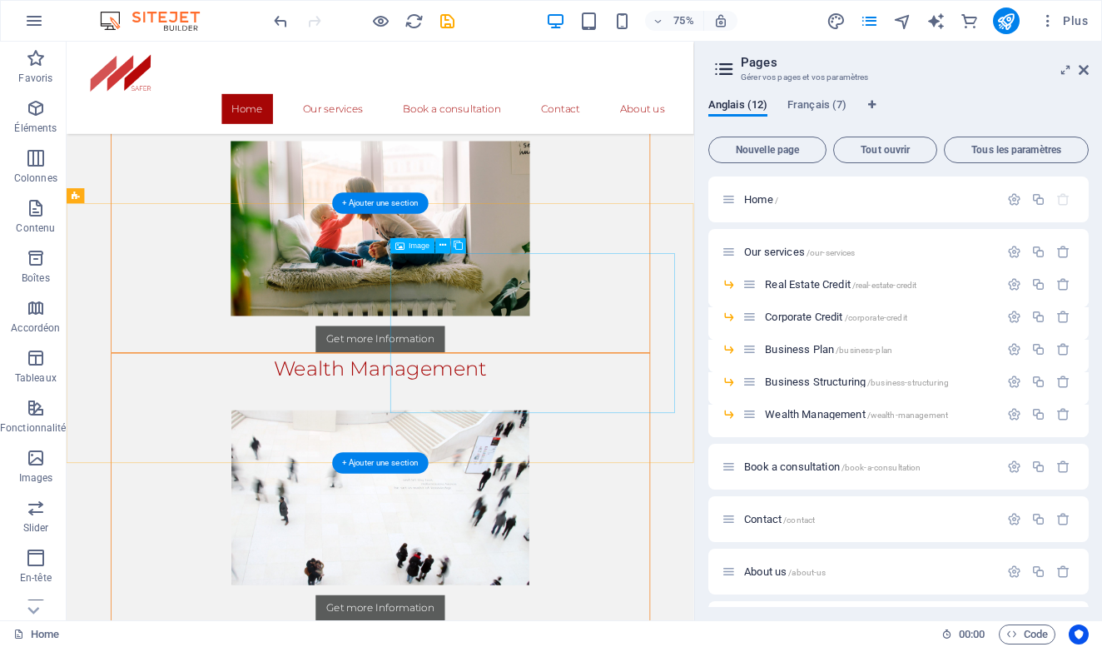
click at [406, 243] on div "Image" at bounding box center [412, 245] width 45 height 15
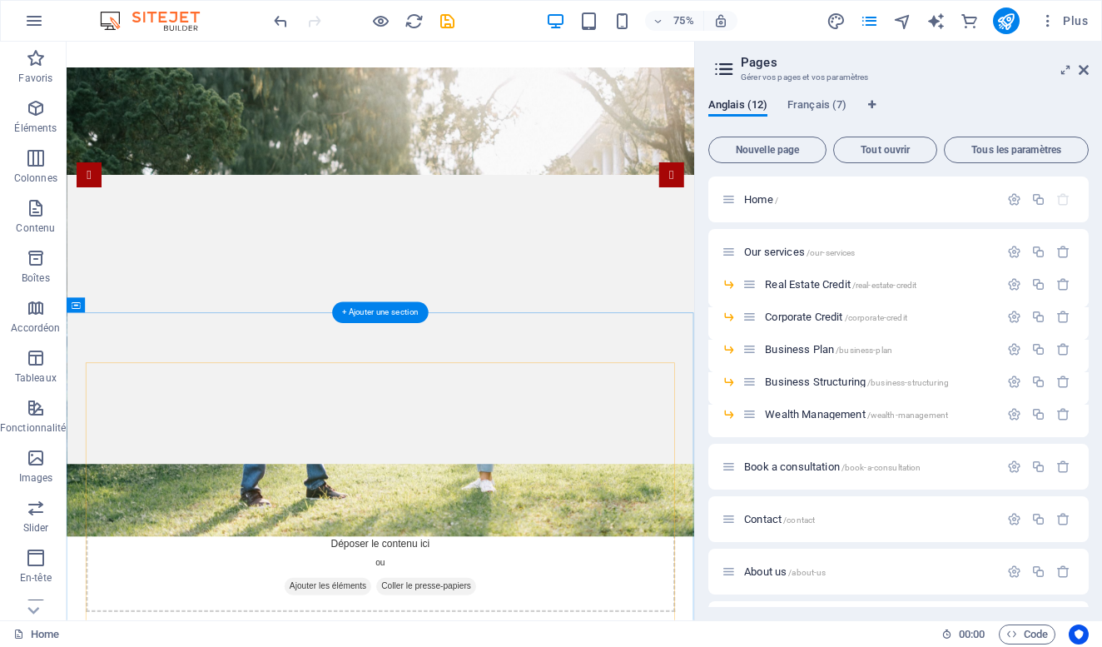
scroll to position [181, 0]
